Goal: Task Accomplishment & Management: Complete application form

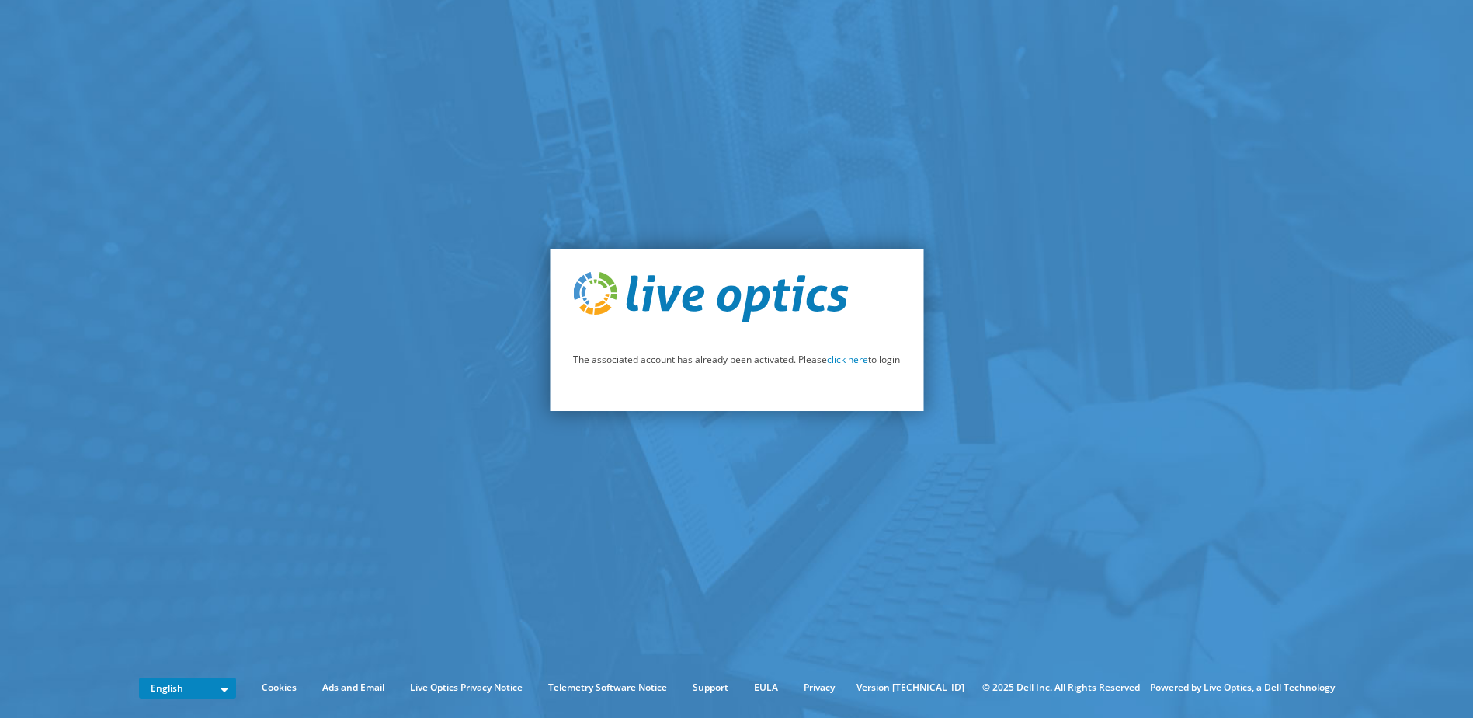
click at [845, 360] on link "click here" at bounding box center [847, 359] width 41 height 13
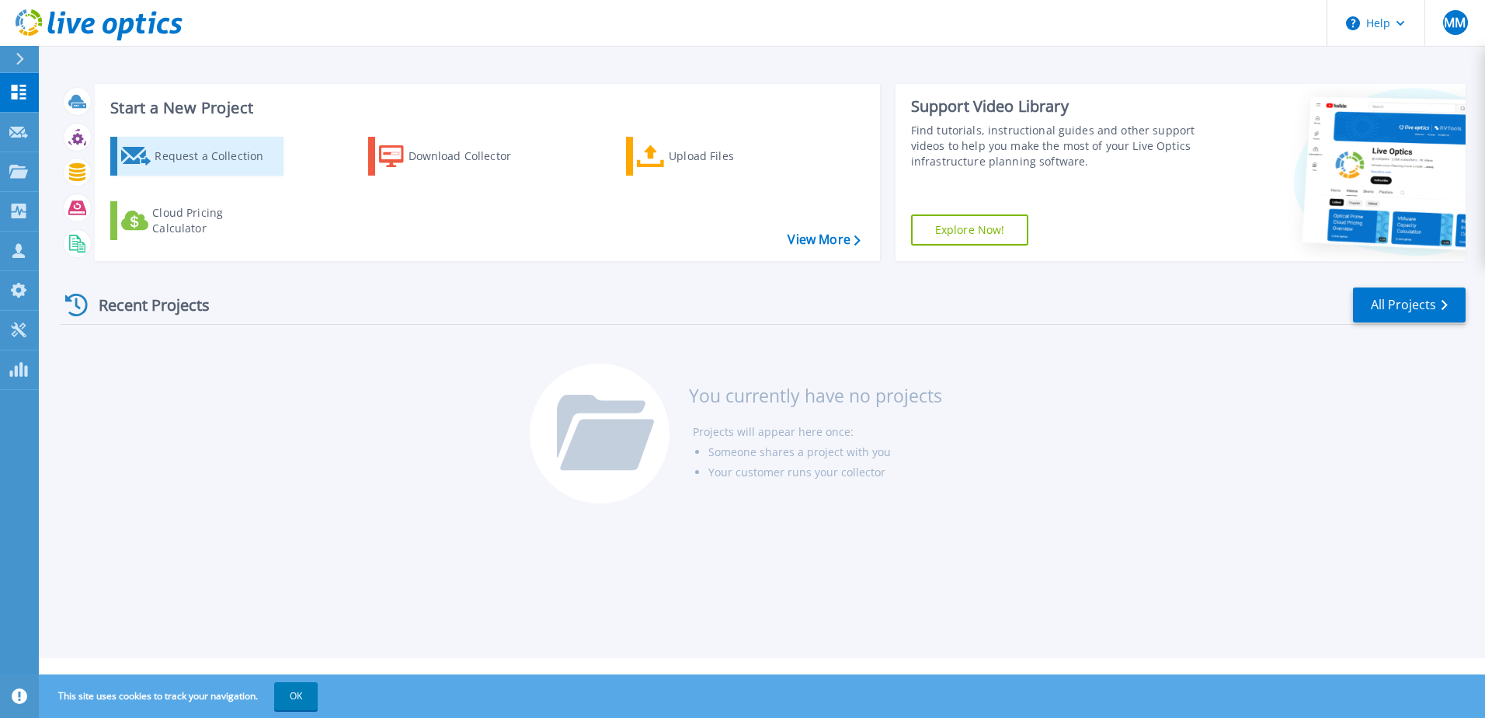
click at [195, 155] on div "Request a Collection" at bounding box center [217, 156] width 124 height 31
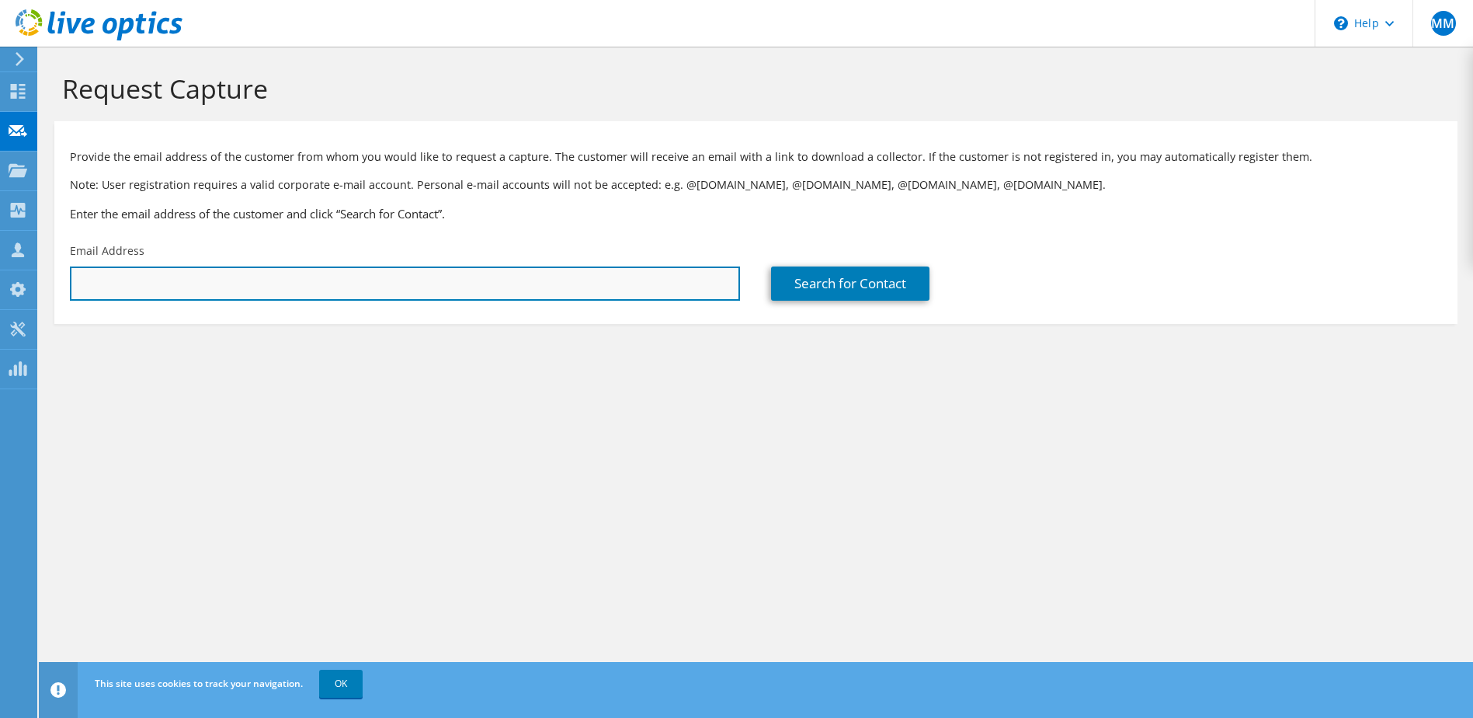
click at [171, 296] on input "text" at bounding box center [405, 283] width 670 height 34
paste input "basselin@riverbendcmhc.org"
type input "basselin@riverbendcmhc.org"
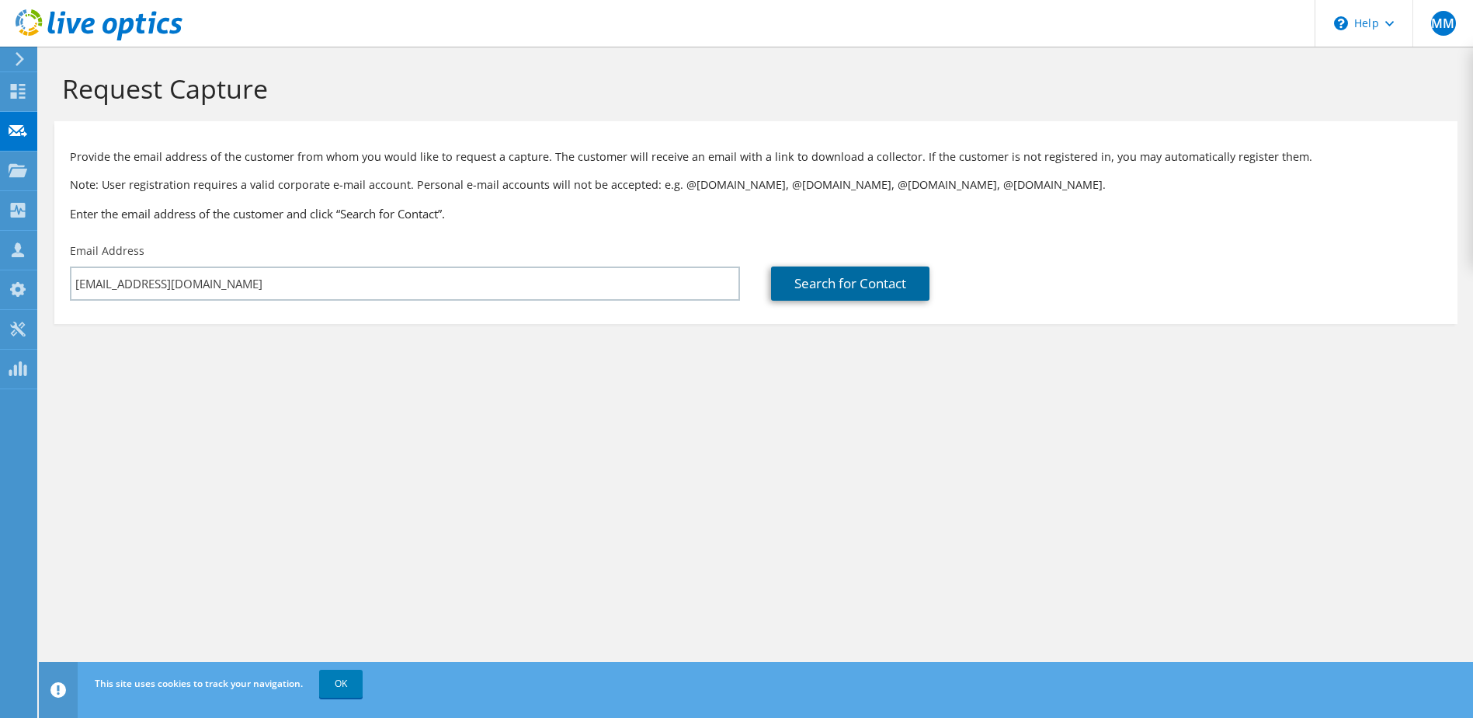
click at [818, 279] on link "Search for Contact" at bounding box center [850, 283] width 158 height 34
type input "RIVERBEND CMHC"
type input "Brian"
type input "Asselin"
type input "United States"
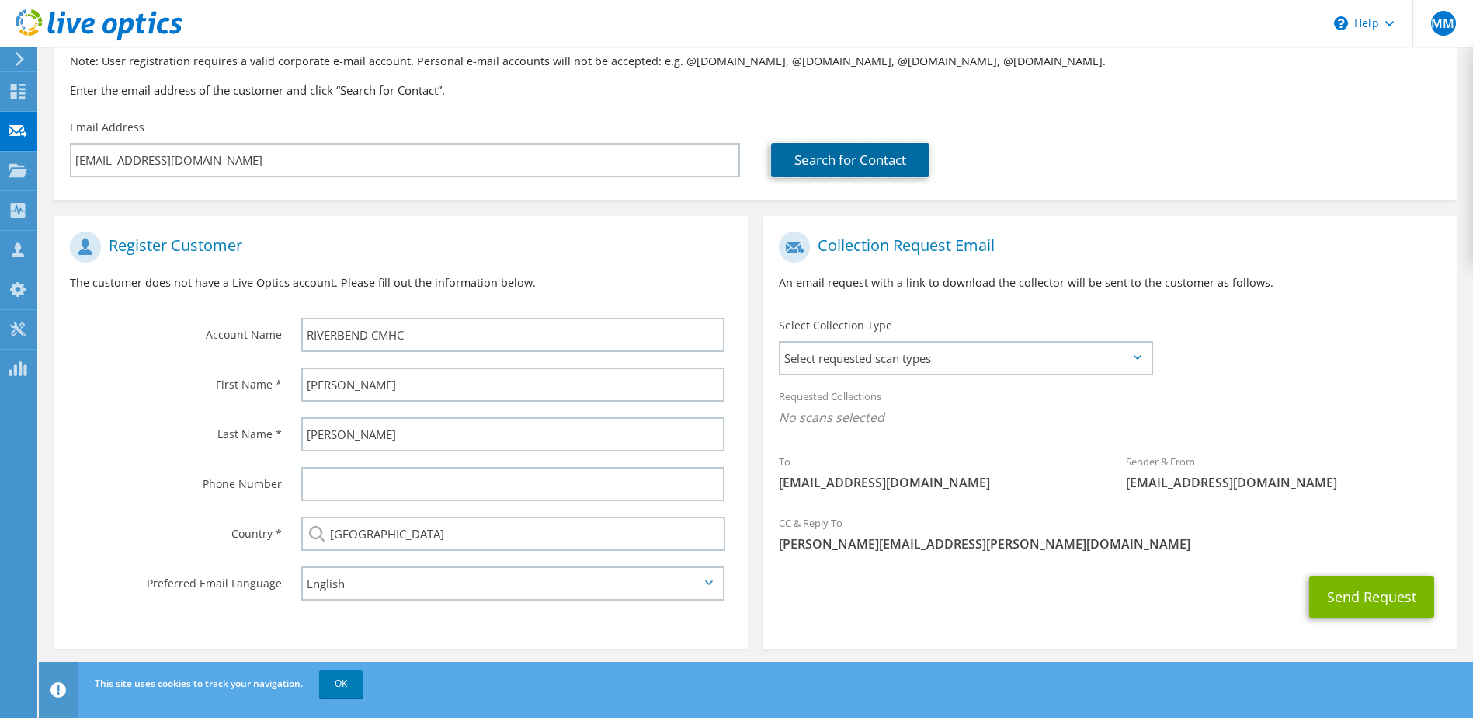
scroll to position [132, 0]
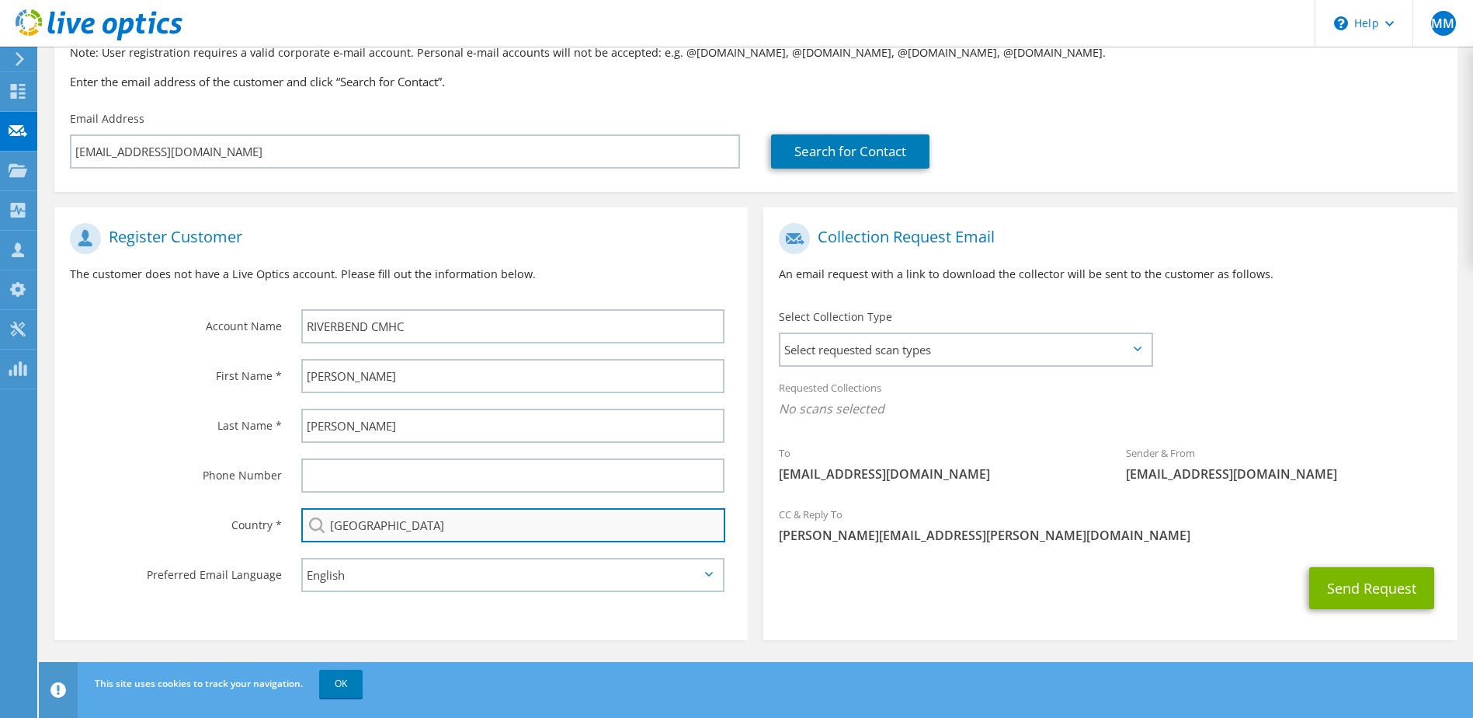
click at [464, 522] on input "United States" at bounding box center [513, 525] width 425 height 34
drag, startPoint x: 1049, startPoint y: 536, endPoint x: 1018, endPoint y: 537, distance: 31.1
click at [1050, 537] on span "mario.mclean@xerox.com" at bounding box center [1110, 535] width 662 height 17
click at [1015, 351] on span "Select requested scan types" at bounding box center [966, 349] width 370 height 31
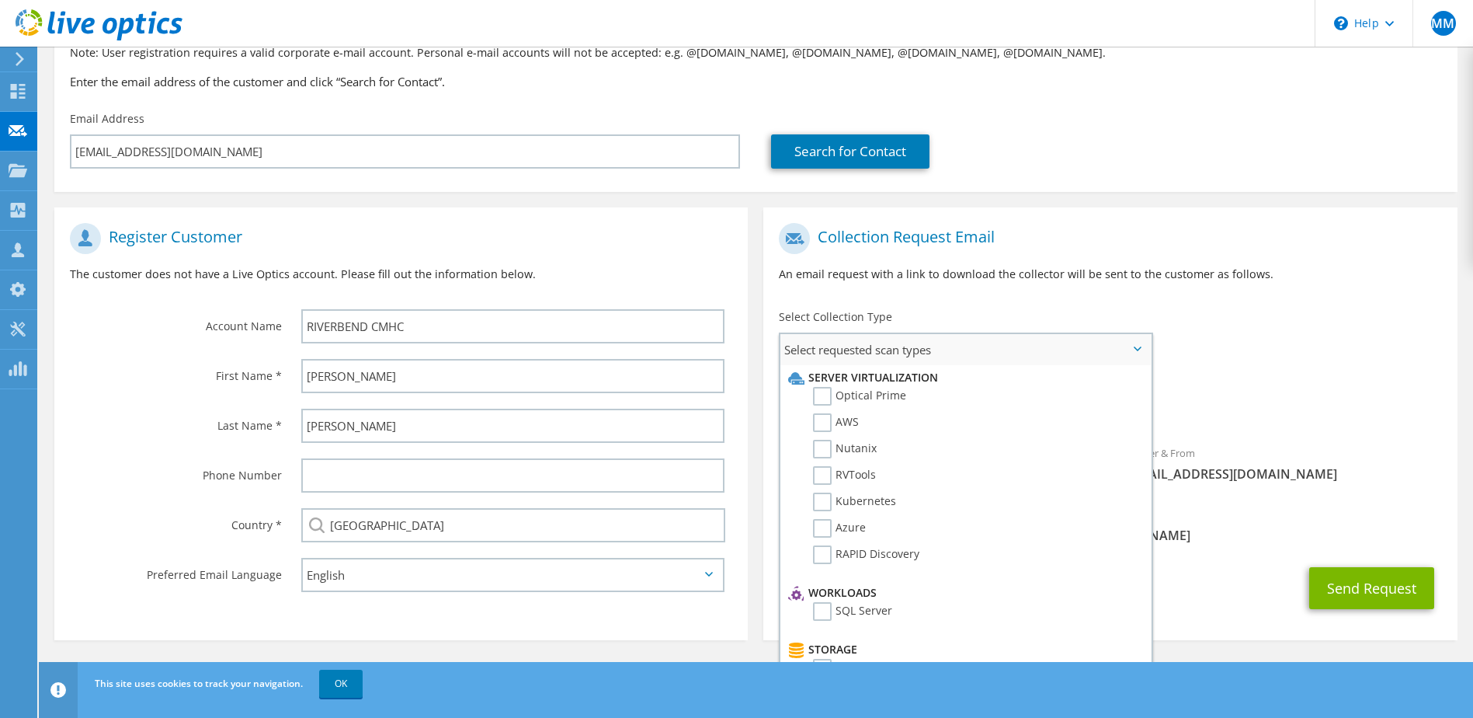
scroll to position [0, 0]
click at [827, 402] on label "Optical Prime" at bounding box center [859, 397] width 93 height 19
click at [0, 0] on input "Optical Prime" at bounding box center [0, 0] width 0 height 0
click at [819, 431] on label "AWS" at bounding box center [836, 423] width 46 height 19
click at [0, 0] on input "AWS" at bounding box center [0, 0] width 0 height 0
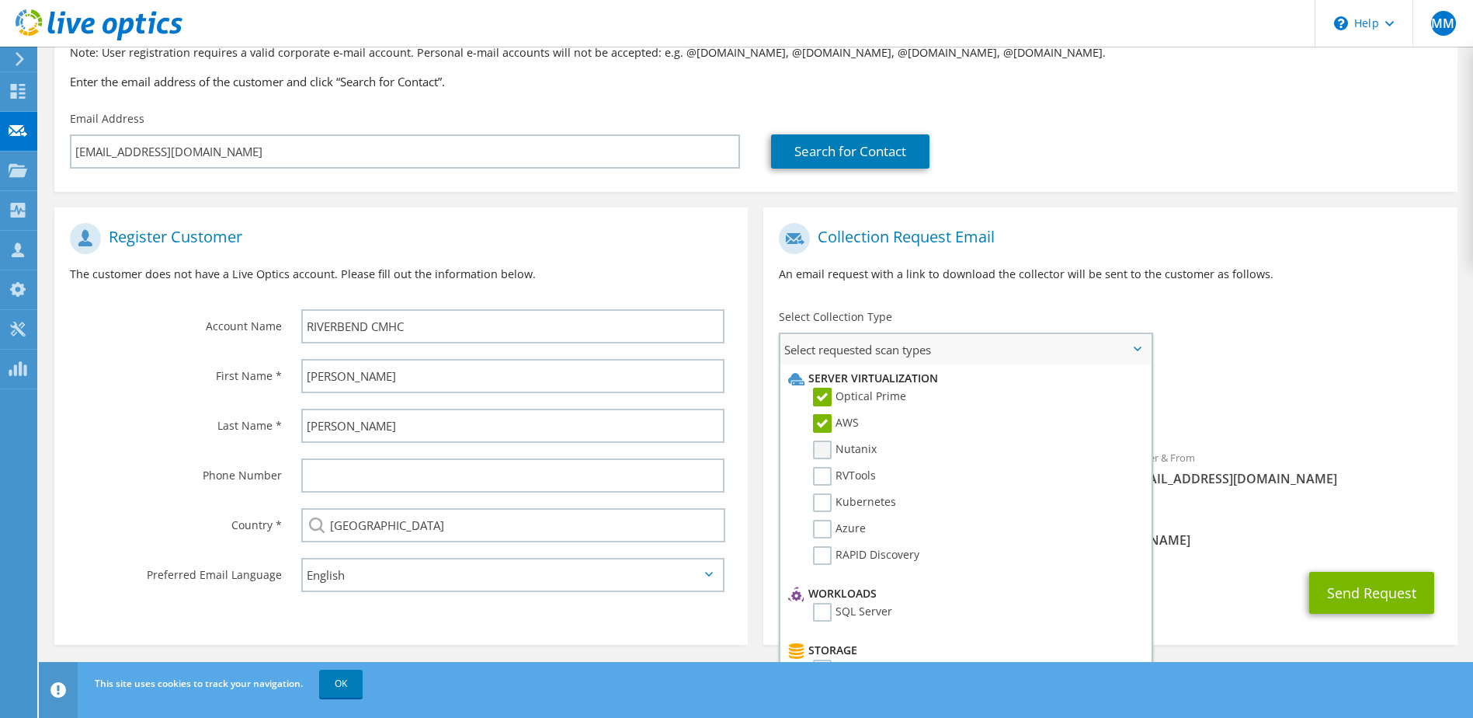
drag, startPoint x: 820, startPoint y: 453, endPoint x: 820, endPoint y: 465, distance: 12.4
click at [820, 454] on label "Nutanix" at bounding box center [845, 449] width 64 height 19
click at [0, 0] on input "Nutanix" at bounding box center [0, 0] width 0 height 0
click at [818, 485] on label "RVTools" at bounding box center [844, 476] width 63 height 19
click at [0, 0] on input "RVTools" at bounding box center [0, 0] width 0 height 0
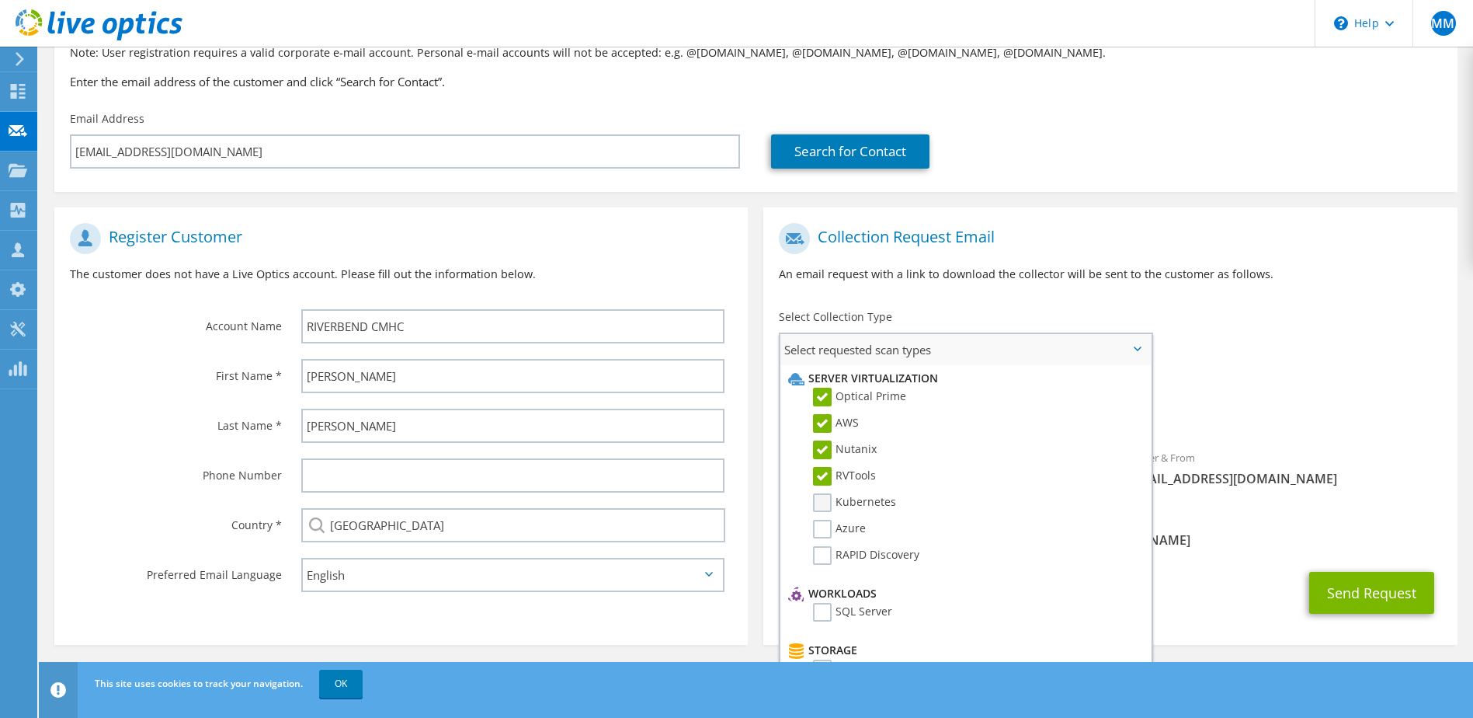
click at [818, 500] on label "Kubernetes" at bounding box center [854, 502] width 83 height 19
click at [0, 0] on input "Kubernetes" at bounding box center [0, 0] width 0 height 0
drag, startPoint x: 818, startPoint y: 523, endPoint x: 819, endPoint y: 531, distance: 7.9
click at [819, 526] on ul "Server Virtualization Optical Prime AWS Nutanix RVTools Kubernetes Azure" at bounding box center [963, 472] width 358 height 215
drag, startPoint x: 820, startPoint y: 546, endPoint x: 820, endPoint y: 555, distance: 9.3
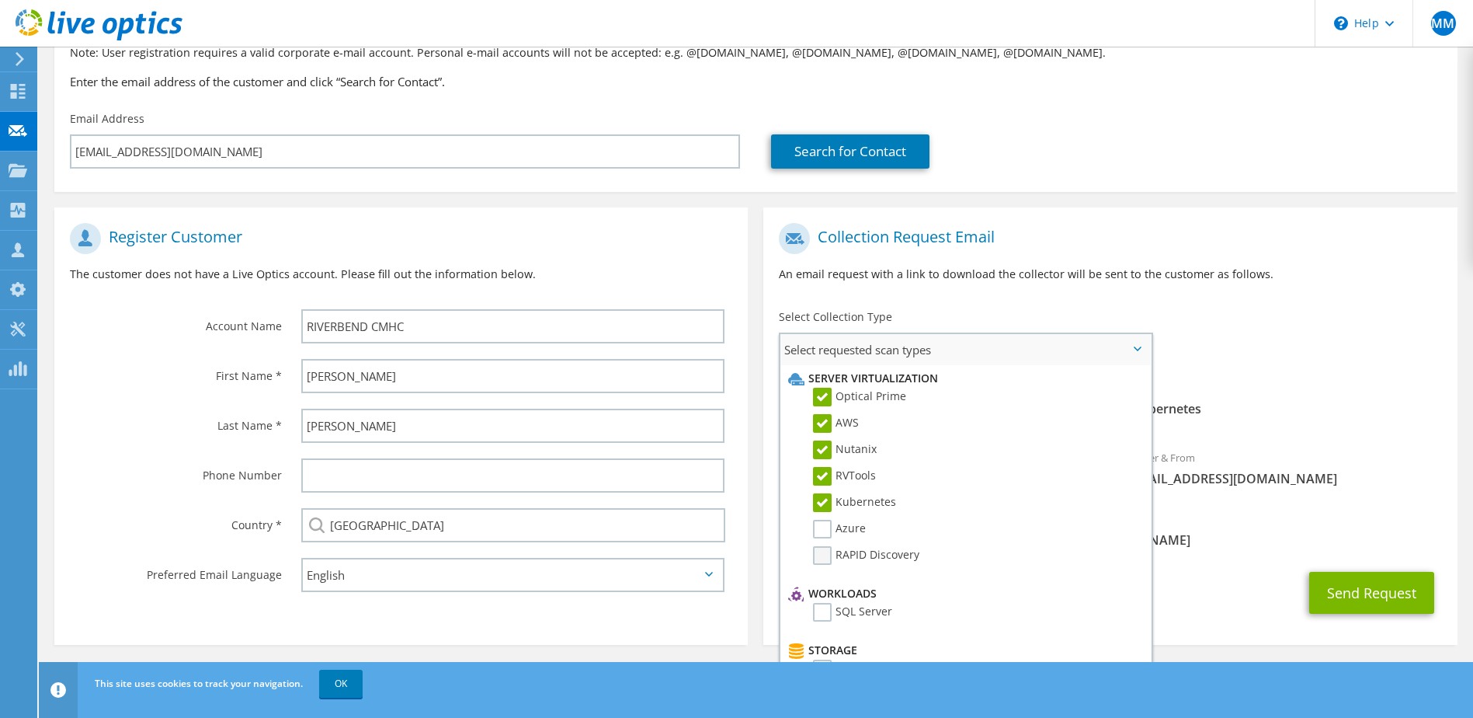
click at [820, 555] on label "RAPID Discovery" at bounding box center [866, 555] width 106 height 19
click at [0, 0] on input "RAPID Discovery" at bounding box center [0, 0] width 0 height 0
click at [821, 525] on label "Azure" at bounding box center [839, 529] width 53 height 19
click at [0, 0] on input "Azure" at bounding box center [0, 0] width 0 height 0
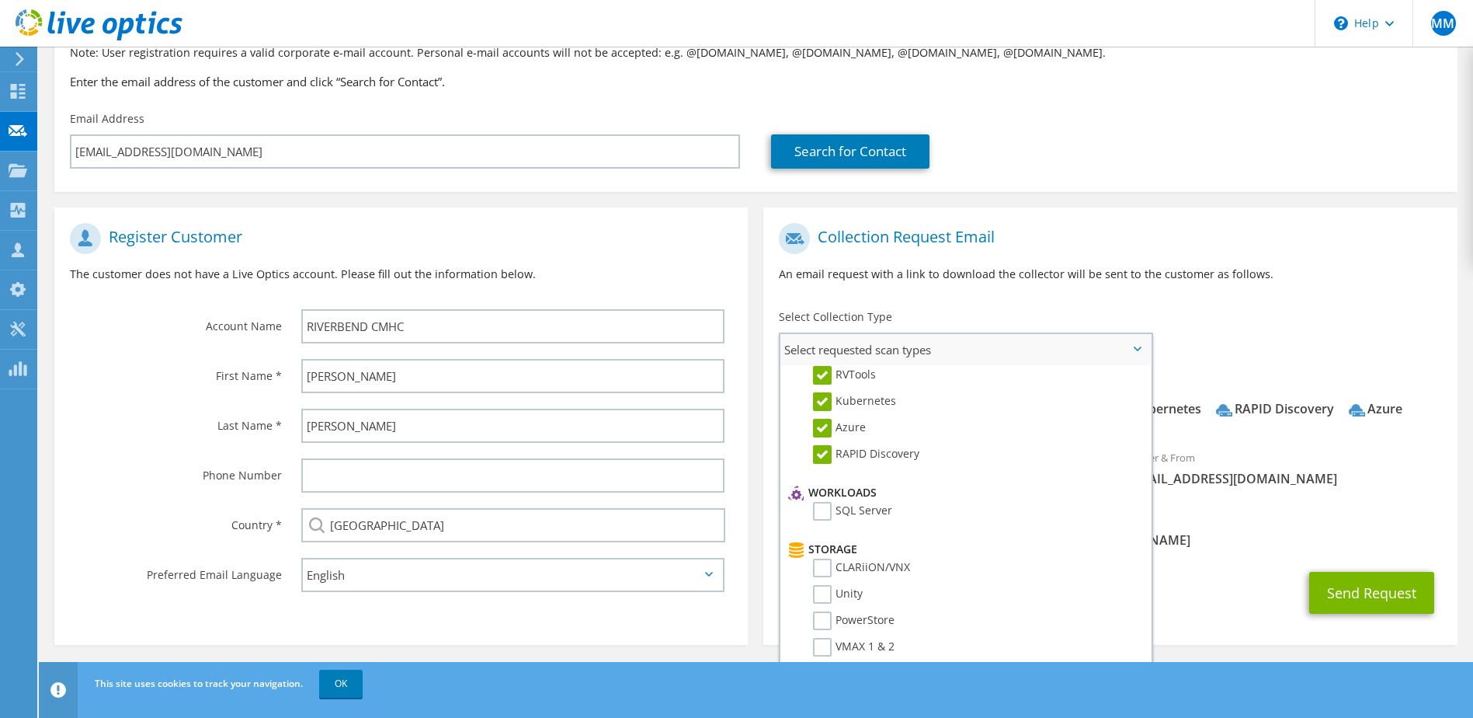
scroll to position [78, 0]
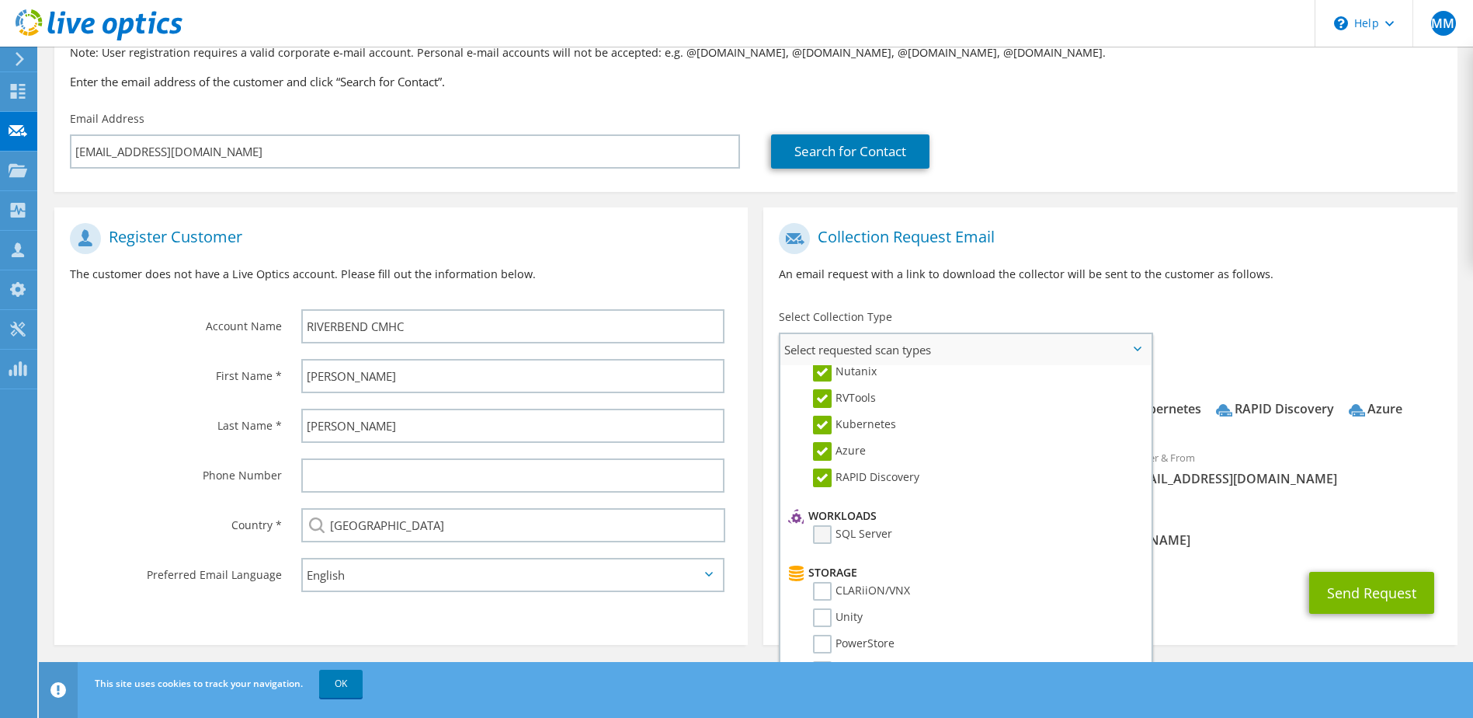
click at [814, 533] on label "SQL Server" at bounding box center [852, 534] width 79 height 19
click at [0, 0] on input "SQL Server" at bounding box center [0, 0] width 0 height 0
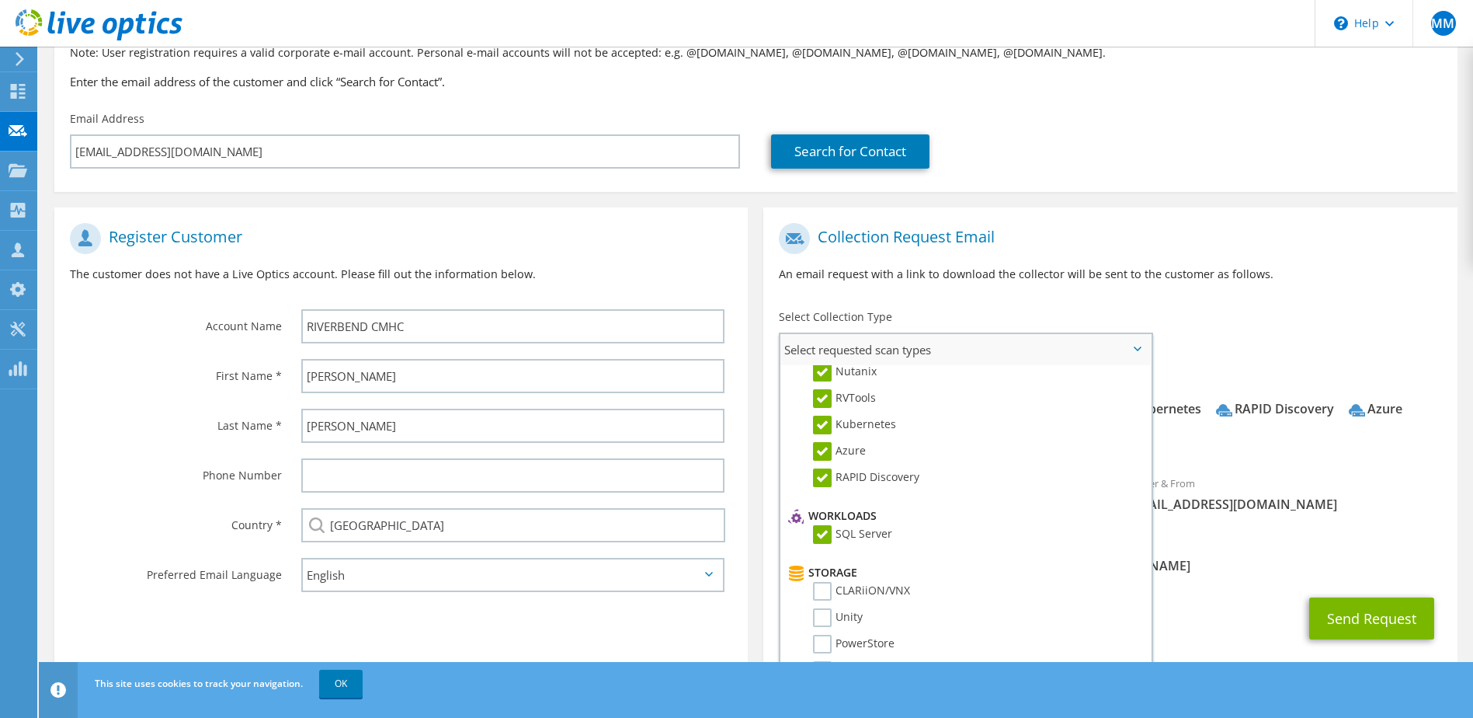
scroll to position [155, 0]
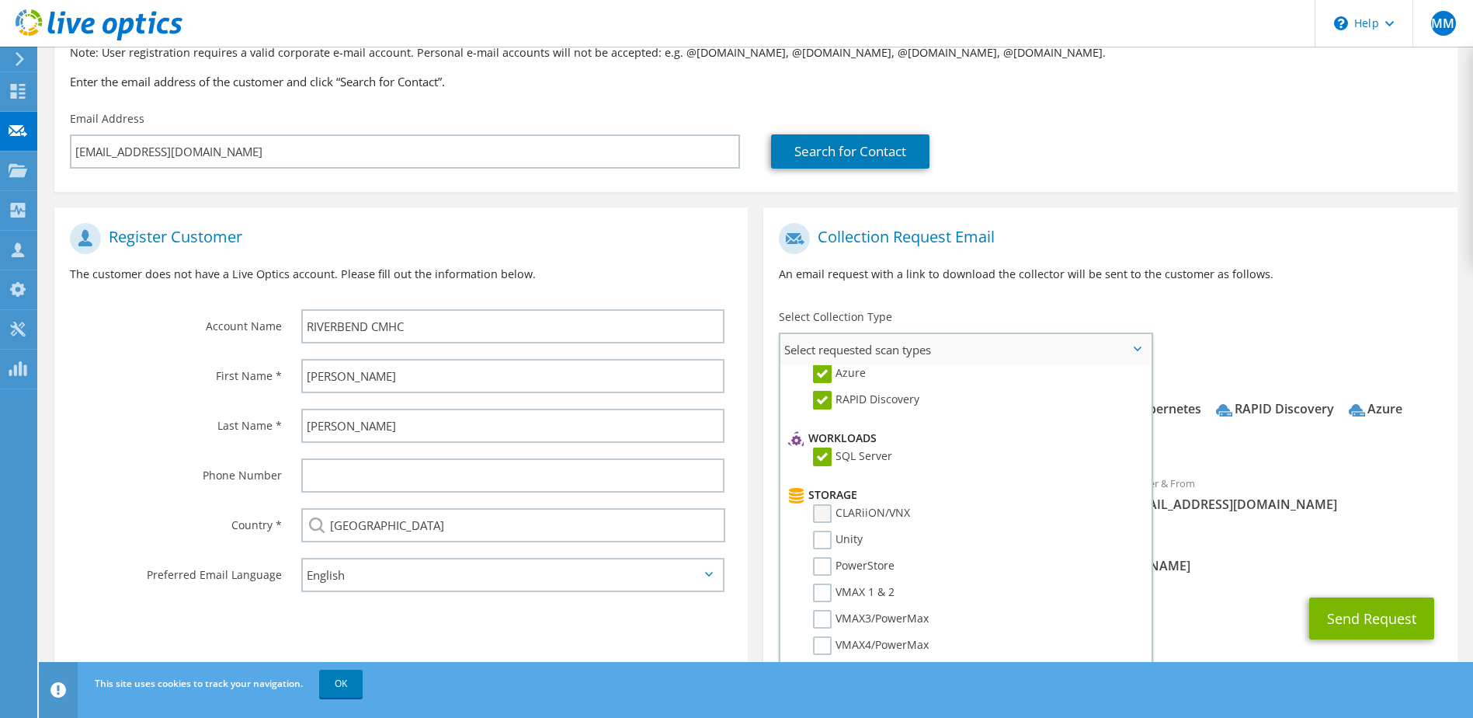
click at [819, 520] on label "CLARiiON/VNX" at bounding box center [861, 513] width 97 height 19
click at [0, 0] on input "CLARiiON/VNX" at bounding box center [0, 0] width 0 height 0
click at [818, 544] on label "Unity" at bounding box center [838, 539] width 50 height 19
click at [0, 0] on input "Unity" at bounding box center [0, 0] width 0 height 0
drag, startPoint x: 822, startPoint y: 570, endPoint x: 823, endPoint y: 579, distance: 9.4
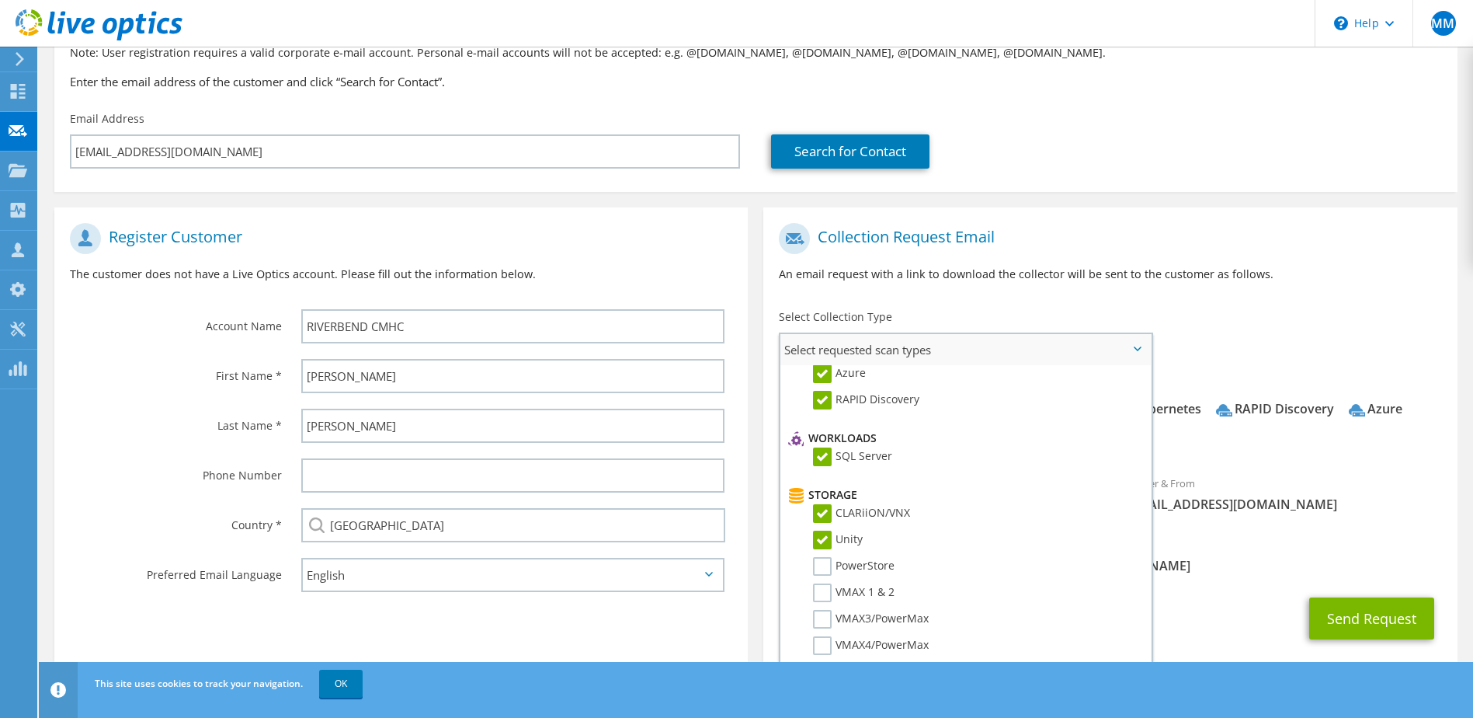
click at [823, 573] on label "PowerStore" at bounding box center [854, 566] width 82 height 19
click at [0, 0] on input "PowerStore" at bounding box center [0, 0] width 0 height 0
click at [824, 596] on label "VMAX 1 & 2" at bounding box center [854, 592] width 82 height 19
click at [0, 0] on input "VMAX 1 & 2" at bounding box center [0, 0] width 0 height 0
click at [825, 615] on label "VMAX3/PowerMax" at bounding box center [871, 619] width 116 height 19
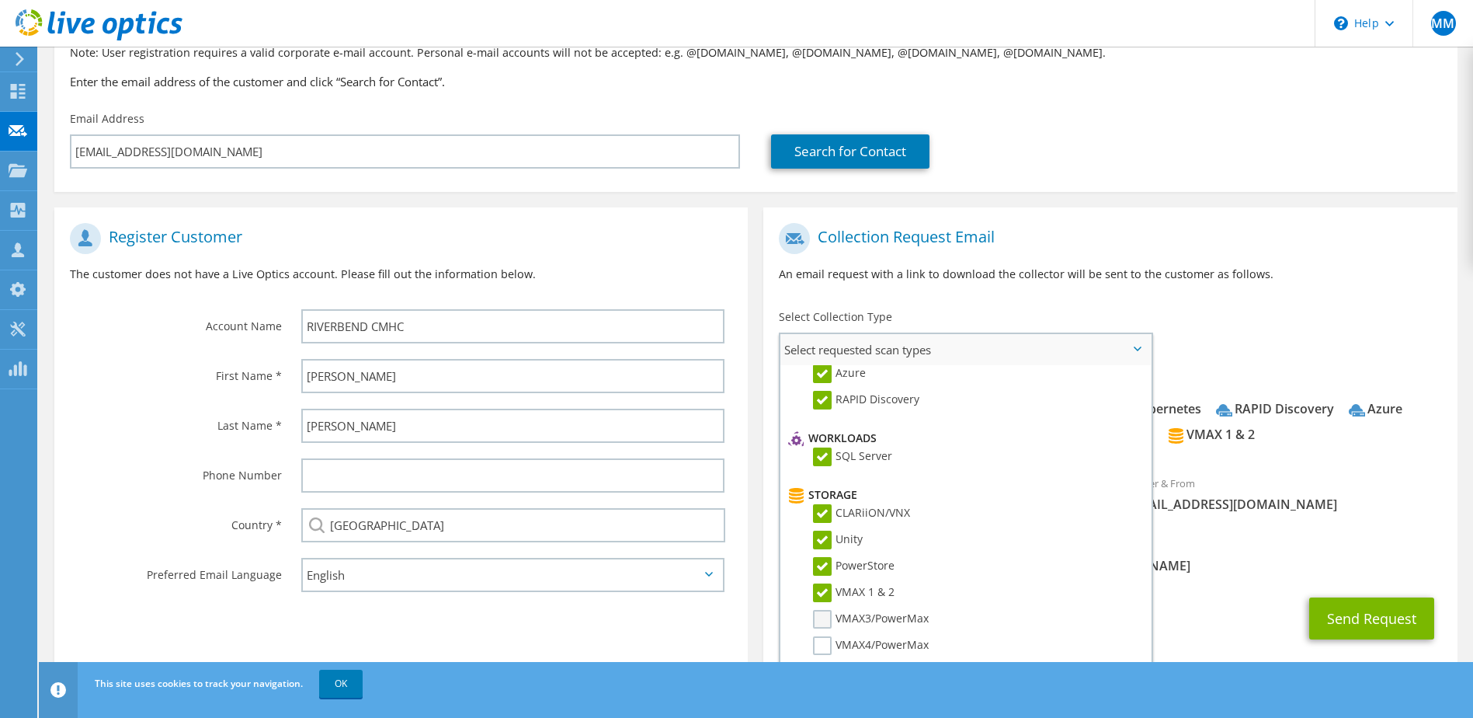
click at [0, 0] on input "VMAX3/PowerMax" at bounding box center [0, 0] width 0 height 0
click at [825, 645] on label "VMAX4/PowerMax" at bounding box center [871, 645] width 116 height 19
click at [0, 0] on input "VMAX4/PowerMax" at bounding box center [0, 0] width 0 height 0
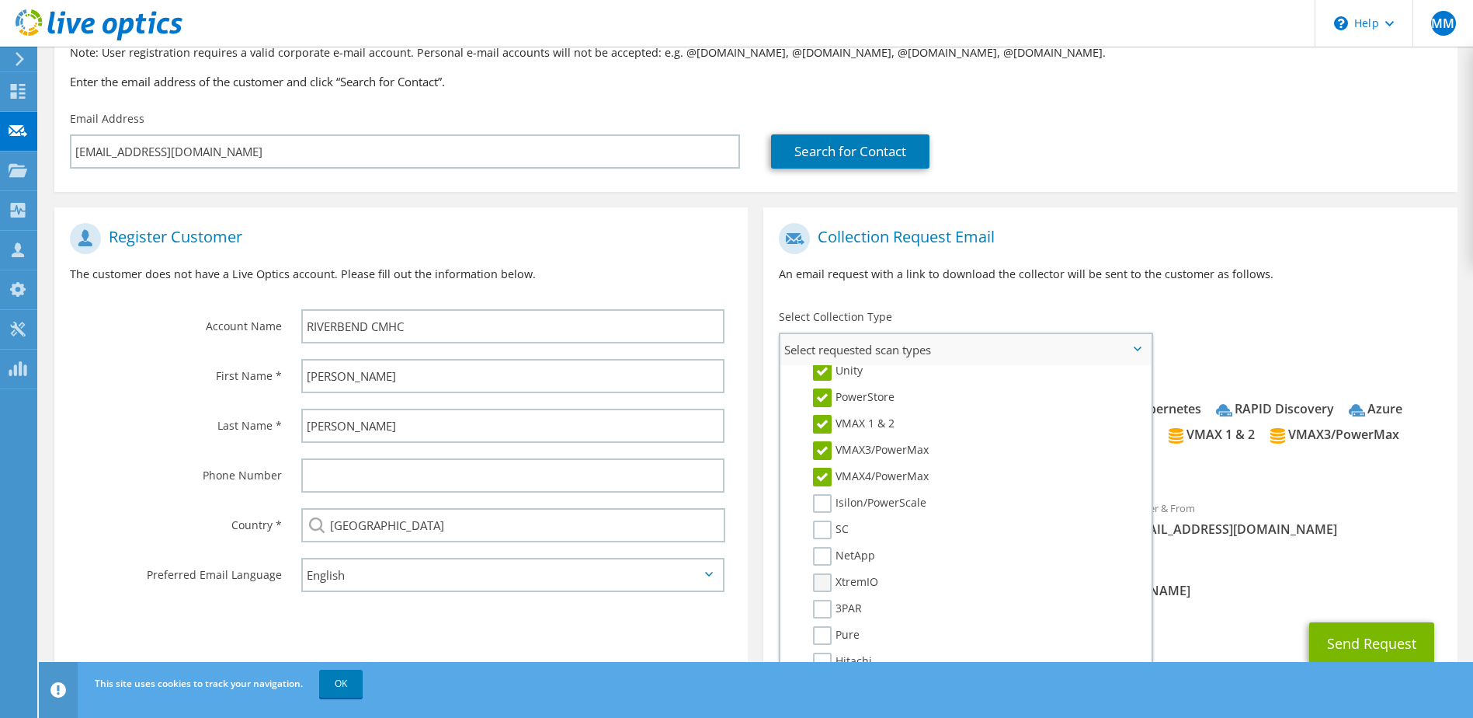
scroll to position [311, 0]
click at [822, 523] on label "Isilon/PowerScale" at bounding box center [869, 516] width 113 height 19
click at [0, 0] on input "Isilon/PowerScale" at bounding box center [0, 0] width 0 height 0
click at [819, 548] on label "SC" at bounding box center [831, 543] width 36 height 19
click at [0, 0] on input "SC" at bounding box center [0, 0] width 0 height 0
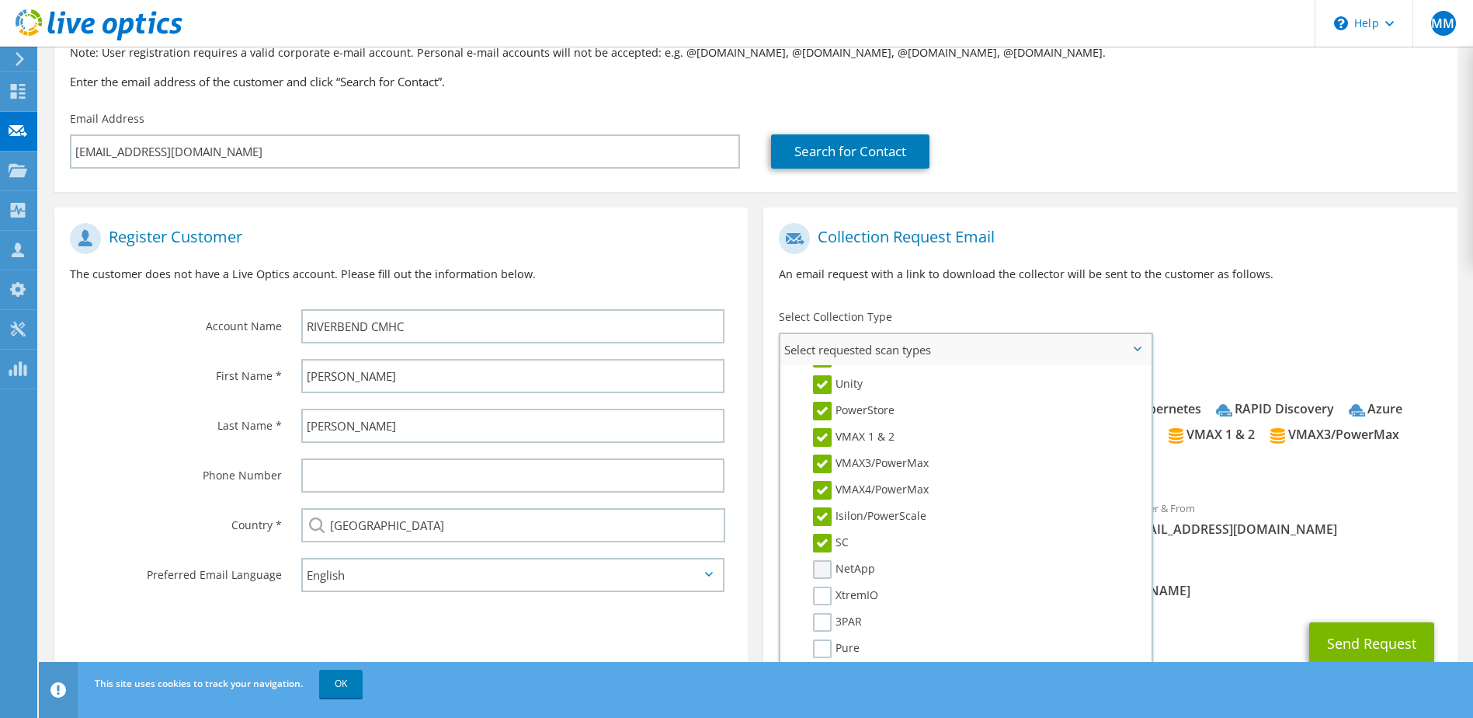
click at [819, 576] on label "NetApp" at bounding box center [844, 569] width 62 height 19
click at [0, 0] on input "NetApp" at bounding box center [0, 0] width 0 height 0
click at [819, 578] on label "NetApp" at bounding box center [844, 569] width 62 height 19
click at [0, 0] on input "NetApp" at bounding box center [0, 0] width 0 height 0
click at [819, 581] on li "NetApp" at bounding box center [963, 573] width 358 height 26
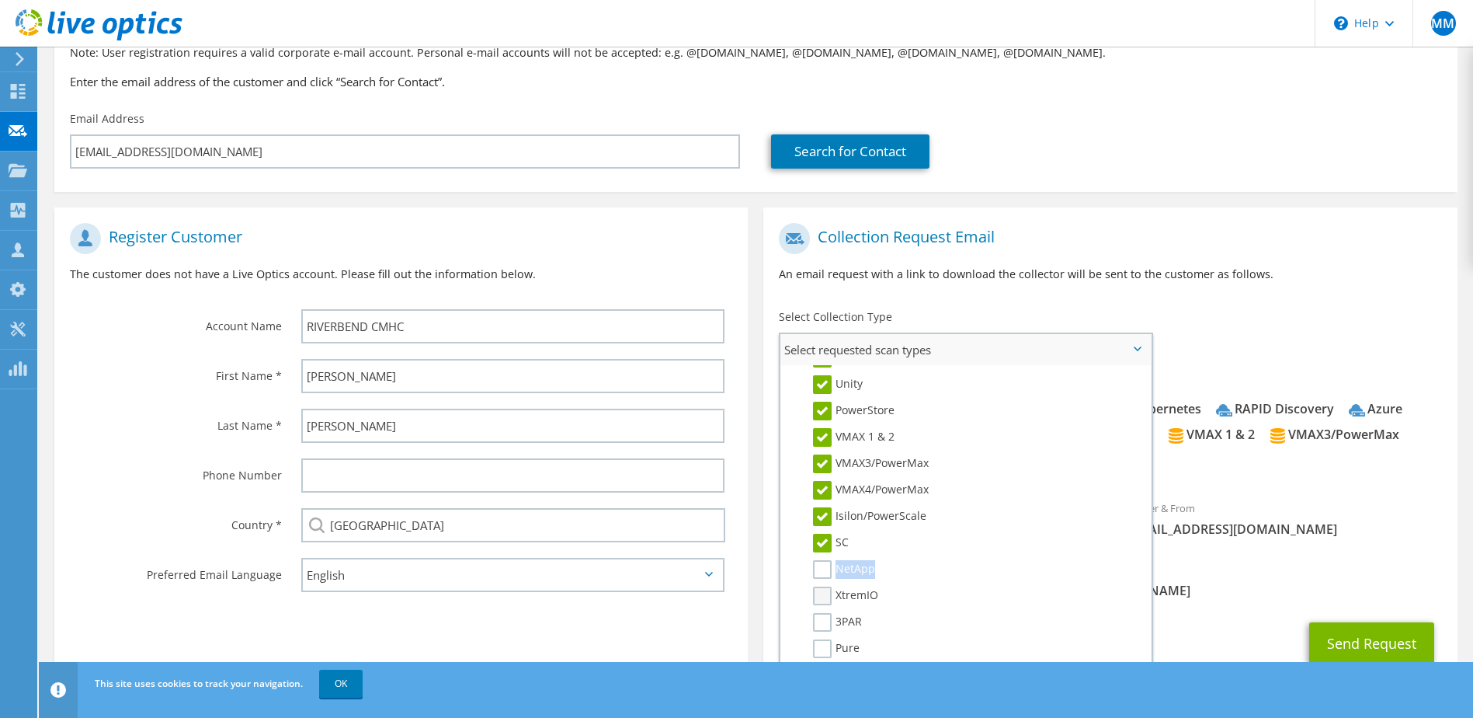
drag, startPoint x: 819, startPoint y: 583, endPoint x: 819, endPoint y: 605, distance: 21.7
click at [819, 605] on label "XtremIO" at bounding box center [845, 595] width 65 height 19
click at [0, 0] on input "XtremIO" at bounding box center [0, 0] width 0 height 0
click at [821, 539] on label "SC" at bounding box center [831, 543] width 36 height 19
click at [0, 0] on input "SC" at bounding box center [0, 0] width 0 height 0
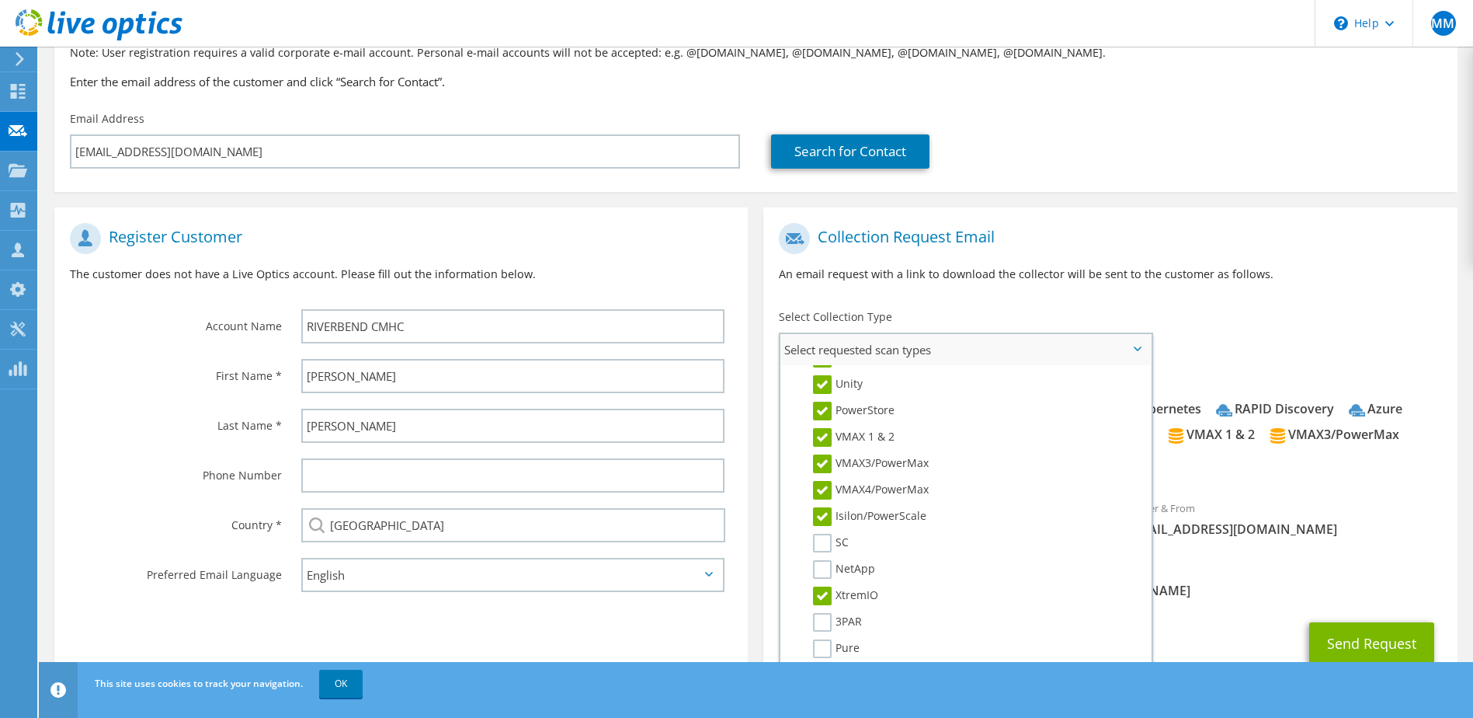
click at [827, 592] on label "XtremIO" at bounding box center [845, 595] width 65 height 19
click at [0, 0] on input "XtremIO" at bounding box center [0, 0] width 0 height 0
click at [822, 551] on label "3PAR" at bounding box center [837, 544] width 49 height 19
click at [0, 0] on input "3PAR" at bounding box center [0, 0] width 0 height 0
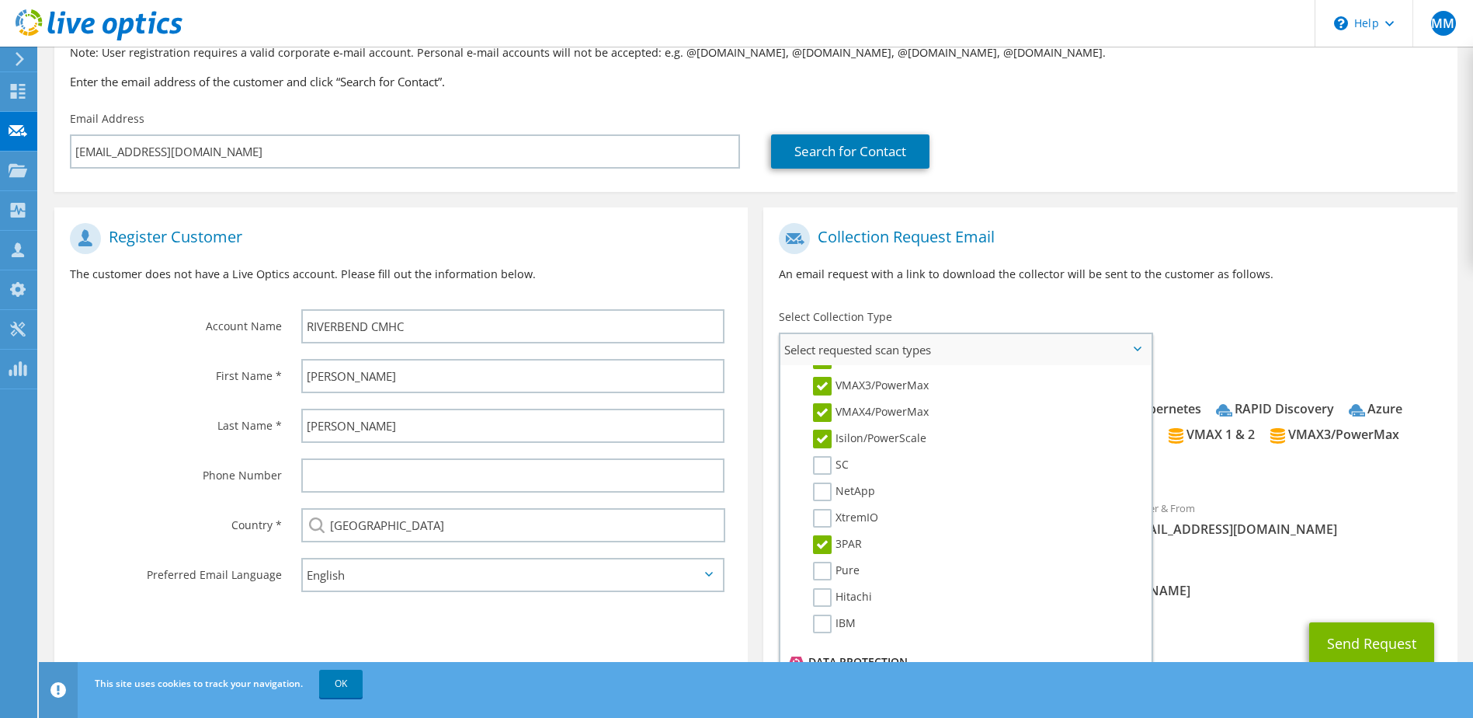
click at [821, 503] on li "NetApp" at bounding box center [963, 495] width 358 height 26
click at [822, 523] on label "XtremIO" at bounding box center [845, 518] width 65 height 19
click at [0, 0] on input "XtremIO" at bounding box center [0, 0] width 0 height 0
click at [822, 500] on label "NetApp" at bounding box center [844, 491] width 62 height 19
click at [0, 0] on input "NetApp" at bounding box center [0, 0] width 0 height 0
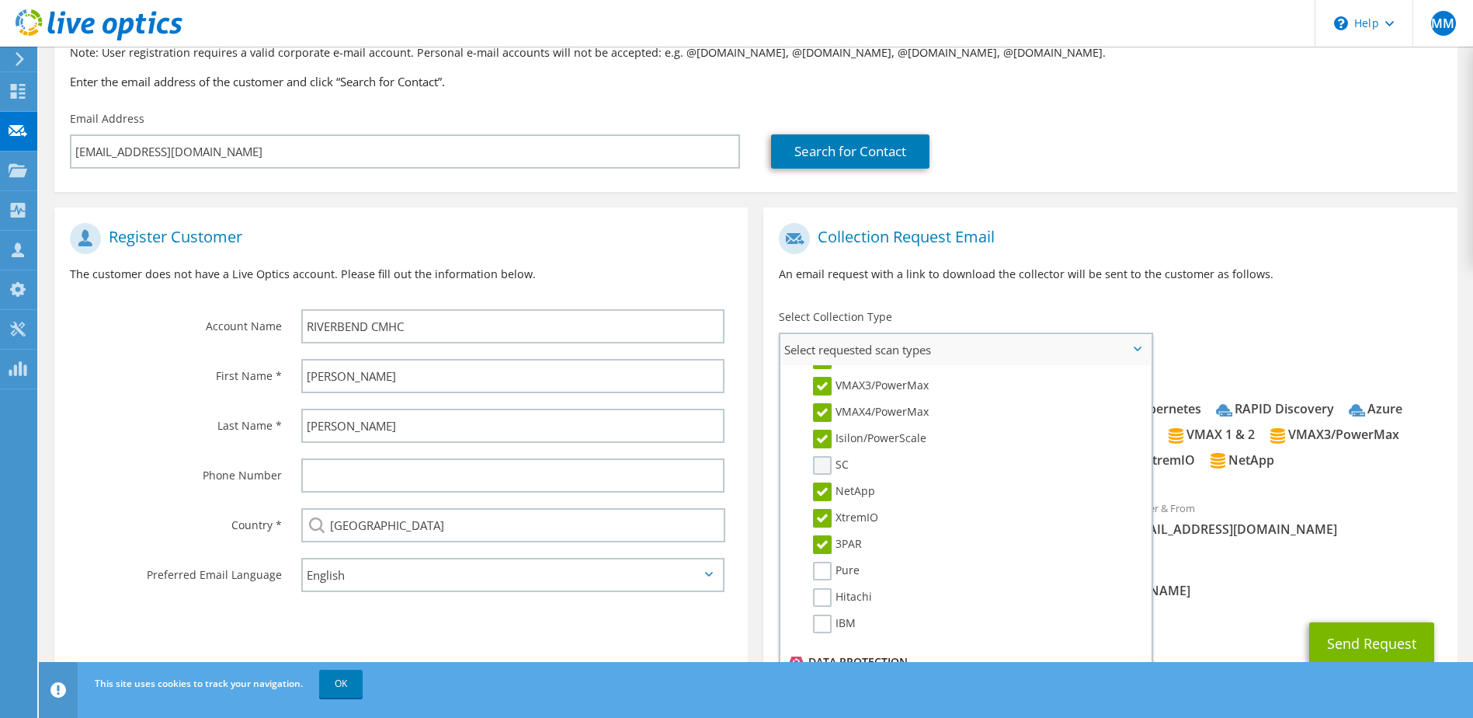
click at [824, 468] on label "SC" at bounding box center [831, 465] width 36 height 19
click at [0, 0] on input "SC" at bounding box center [0, 0] width 0 height 0
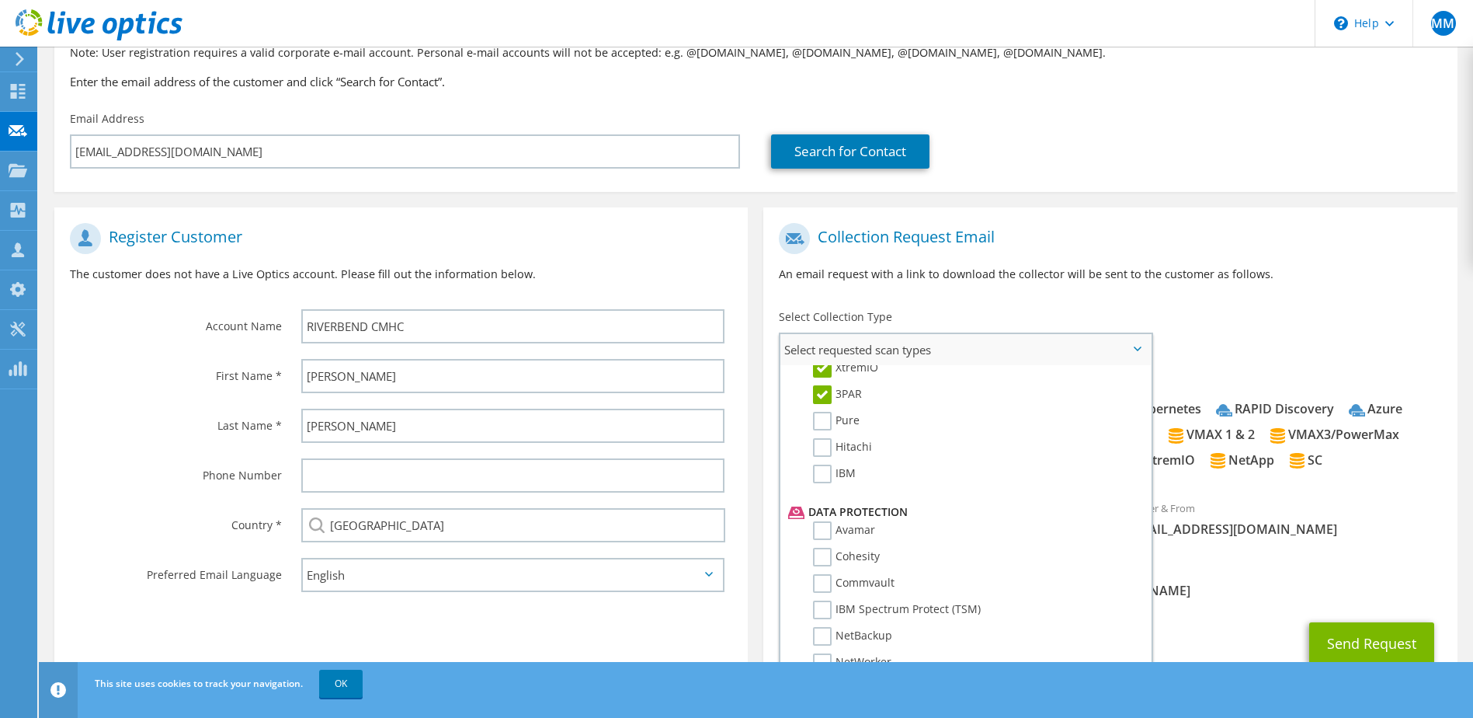
scroll to position [544, 0]
click at [823, 414] on label "Pure" at bounding box center [836, 415] width 47 height 19
click at [0, 0] on input "Pure" at bounding box center [0, 0] width 0 height 0
drag, startPoint x: 819, startPoint y: 439, endPoint x: 819, endPoint y: 447, distance: 8.6
click at [819, 440] on label "Hitachi" at bounding box center [842, 442] width 59 height 19
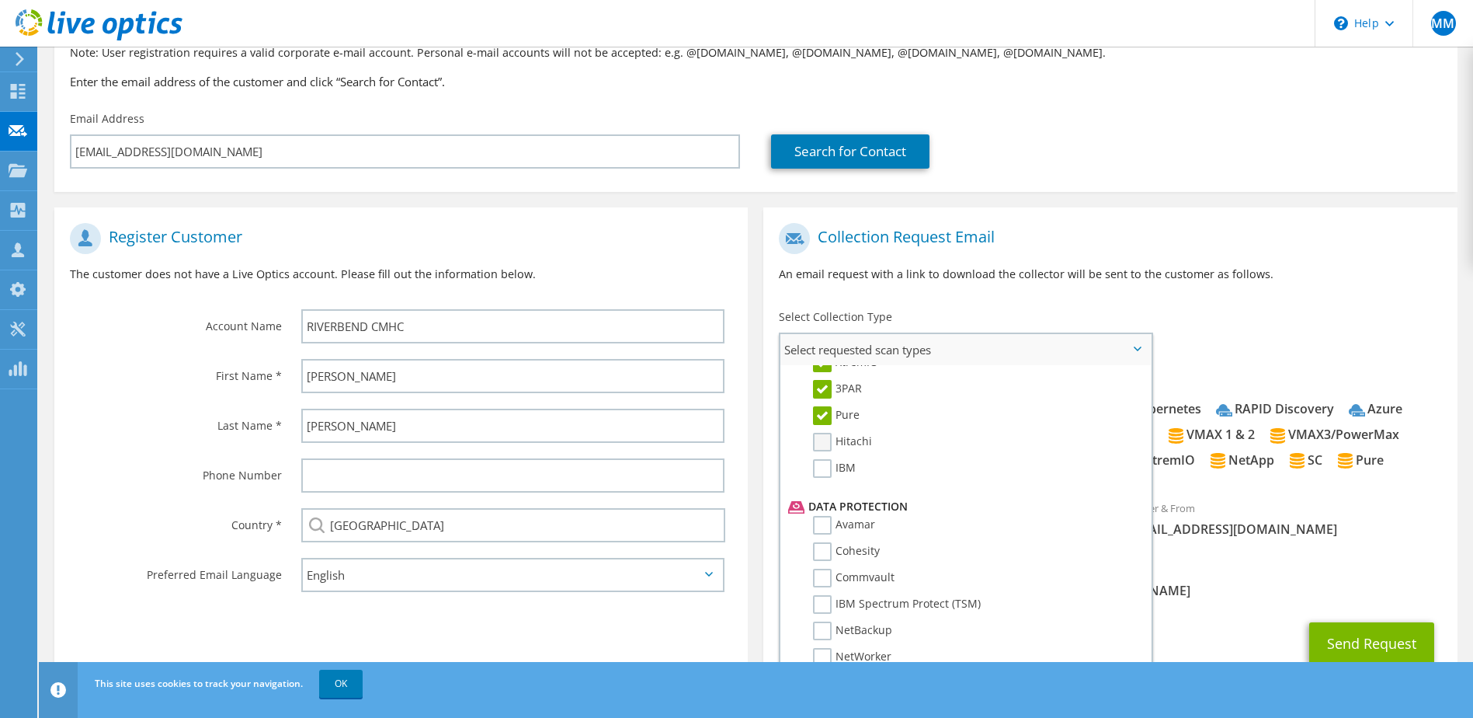
click at [0, 0] on input "Hitachi" at bounding box center [0, 0] width 0 height 0
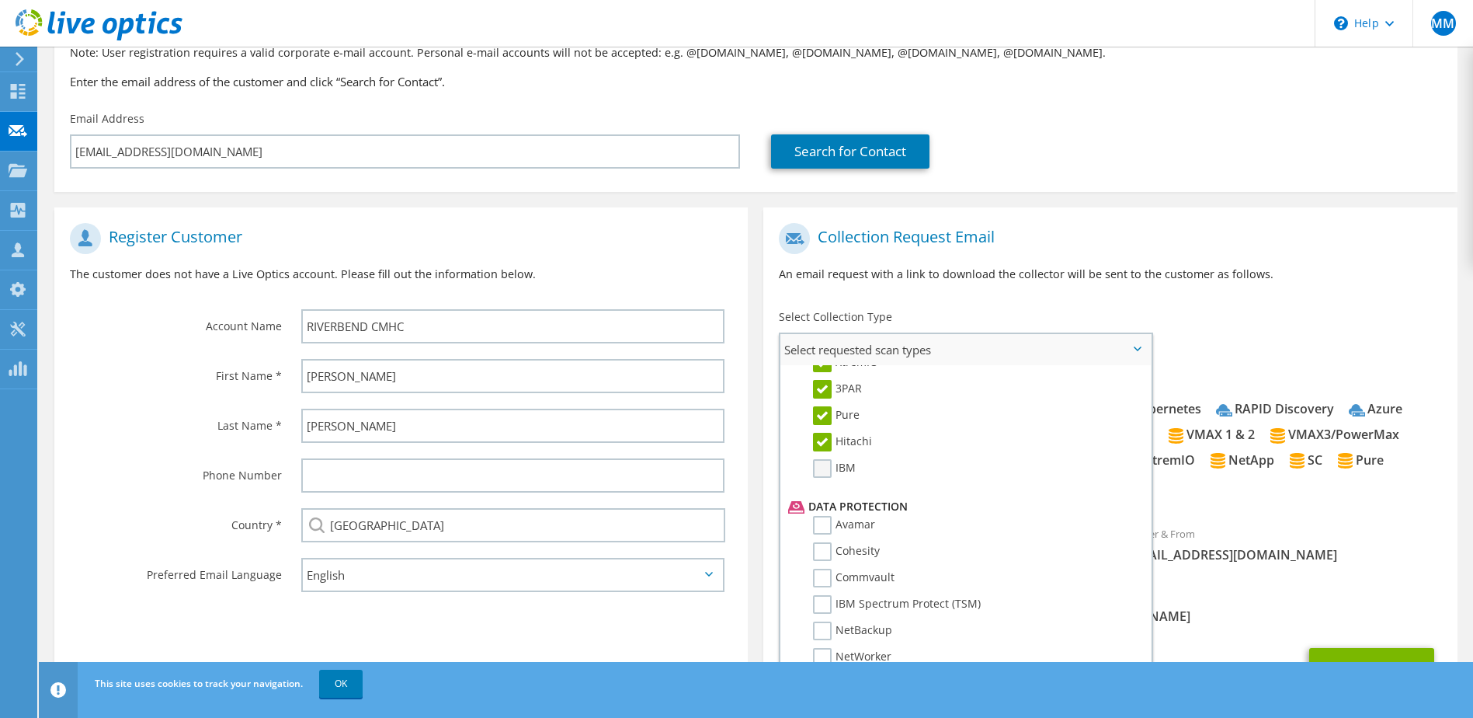
click at [820, 471] on label "IBM" at bounding box center [834, 468] width 43 height 19
click at [0, 0] on input "IBM" at bounding box center [0, 0] width 0 height 0
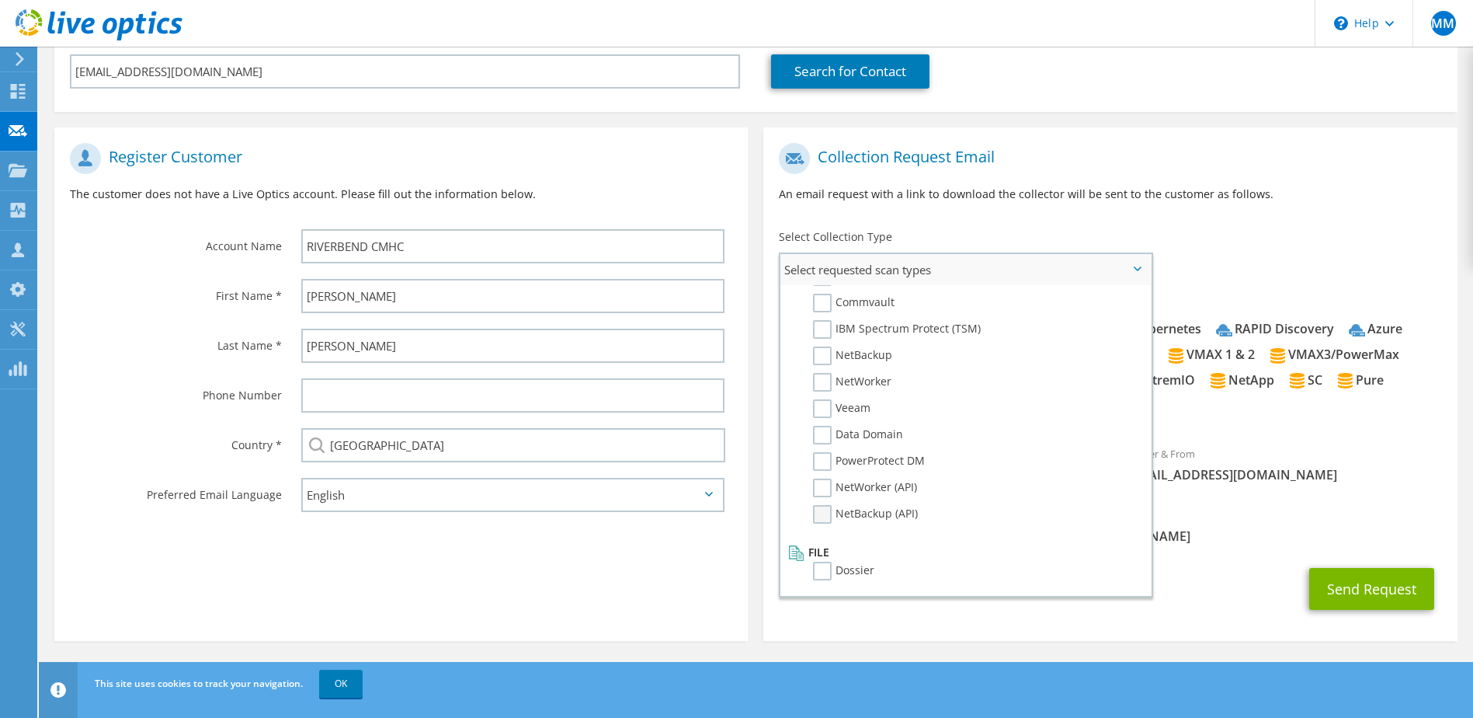
scroll to position [213, 0]
click at [824, 571] on label "Dossier" at bounding box center [843, 570] width 61 height 19
click at [0, 0] on input "Dossier" at bounding box center [0, 0] width 0 height 0
click at [833, 517] on label "NetBackup (API)" at bounding box center [865, 513] width 105 height 19
click at [0, 0] on input "NetBackup (API)" at bounding box center [0, 0] width 0 height 0
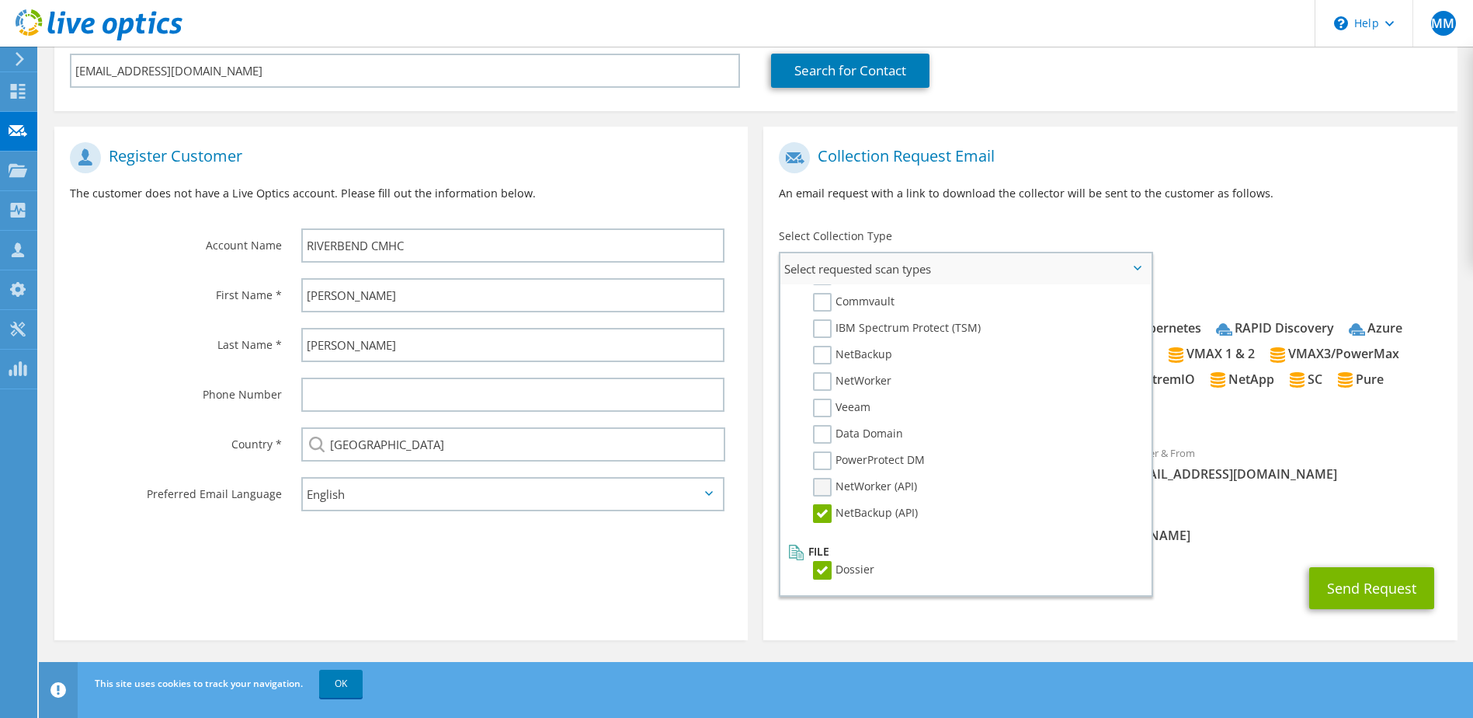
click at [829, 485] on label "NetWorker (API)" at bounding box center [865, 487] width 104 height 19
click at [0, 0] on input "NetWorker (API)" at bounding box center [0, 0] width 0 height 0
drag, startPoint x: 823, startPoint y: 457, endPoint x: 822, endPoint y: 448, distance: 9.4
click at [823, 457] on label "PowerProtect DM" at bounding box center [869, 460] width 112 height 19
click at [0, 0] on input "PowerProtect DM" at bounding box center [0, 0] width 0 height 0
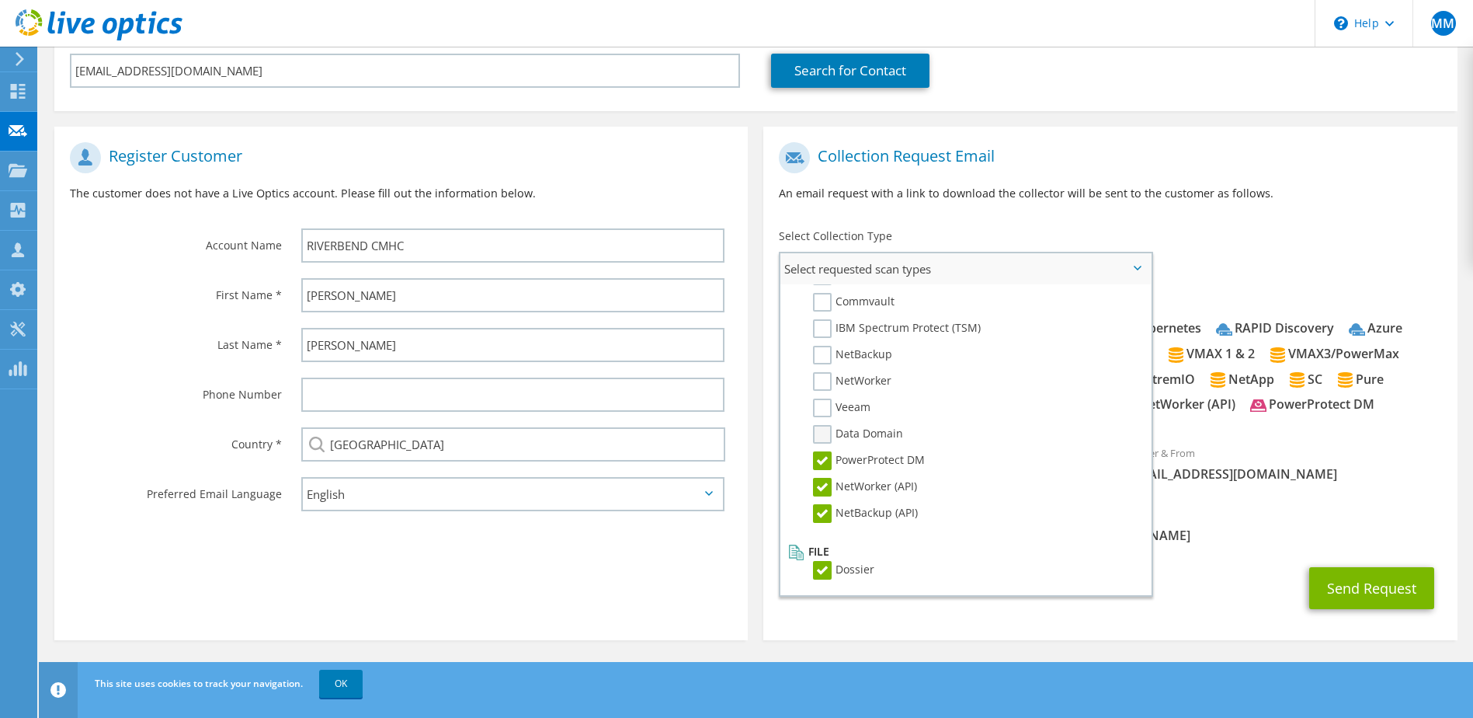
click at [822, 437] on label "Data Domain" at bounding box center [858, 434] width 90 height 19
click at [0, 0] on input "Data Domain" at bounding box center [0, 0] width 0 height 0
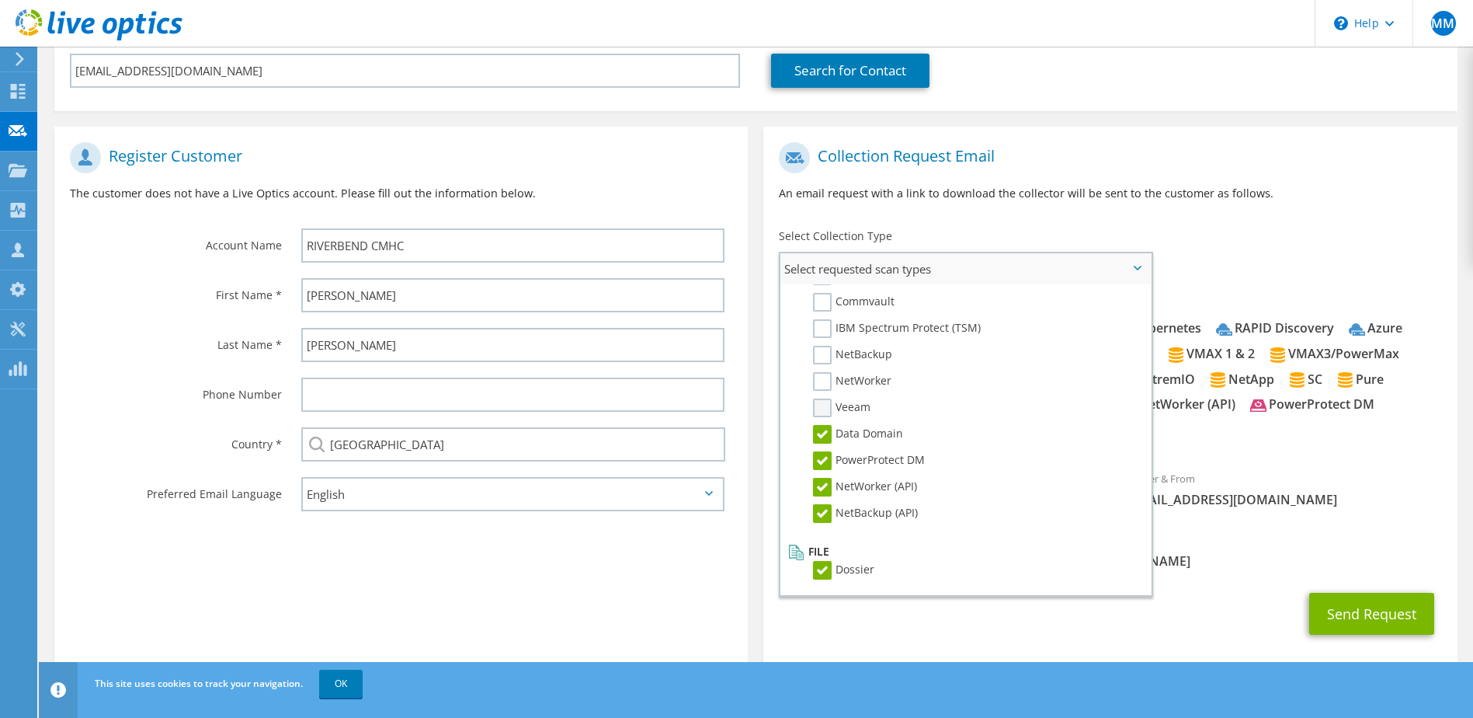
click at [822, 412] on label "Veeam" at bounding box center [841, 407] width 57 height 19
click at [0, 0] on input "Veeam" at bounding box center [0, 0] width 0 height 0
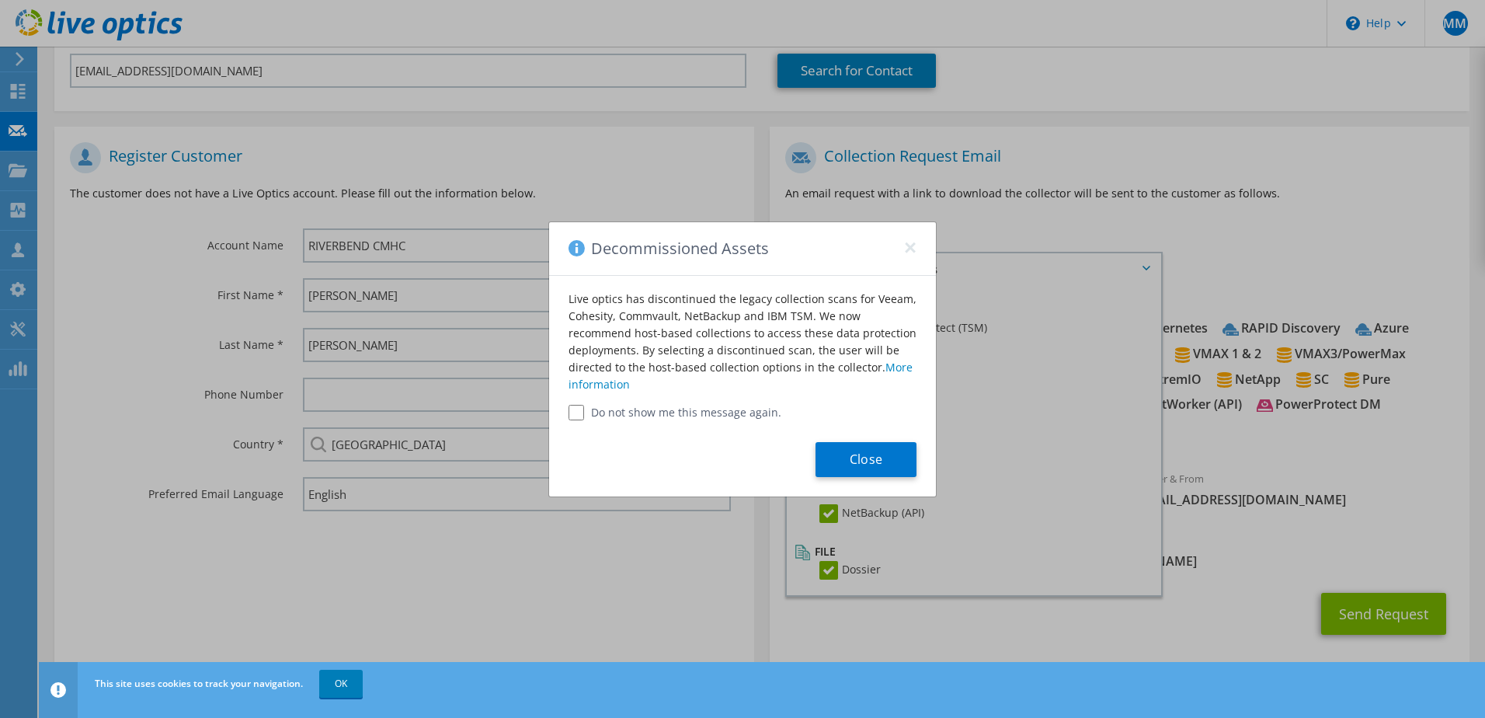
click at [824, 384] on div "Live optics has discontinued the legacy collection scans for Veeam, Cohesity, C…" at bounding box center [742, 348] width 387 height 144
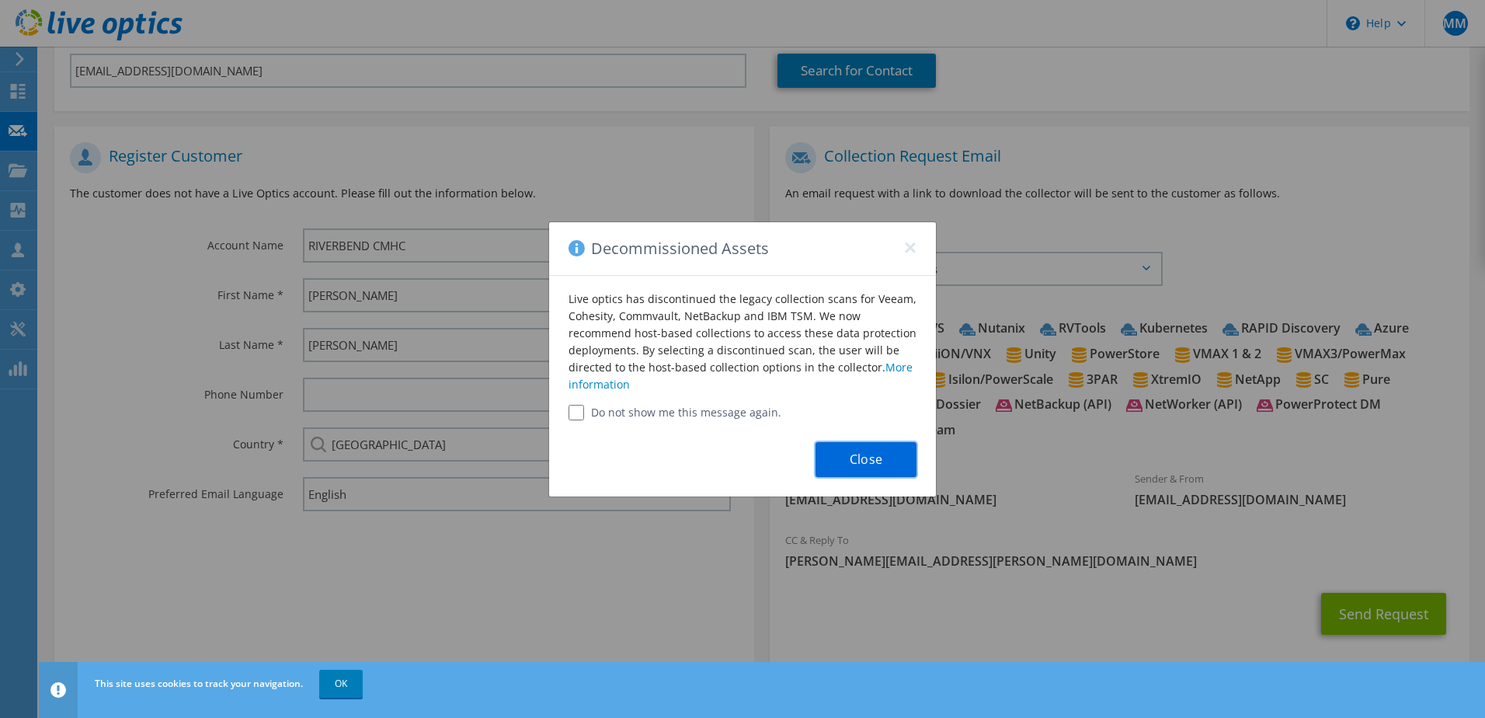
click at [899, 462] on button "Close" at bounding box center [865, 459] width 101 height 35
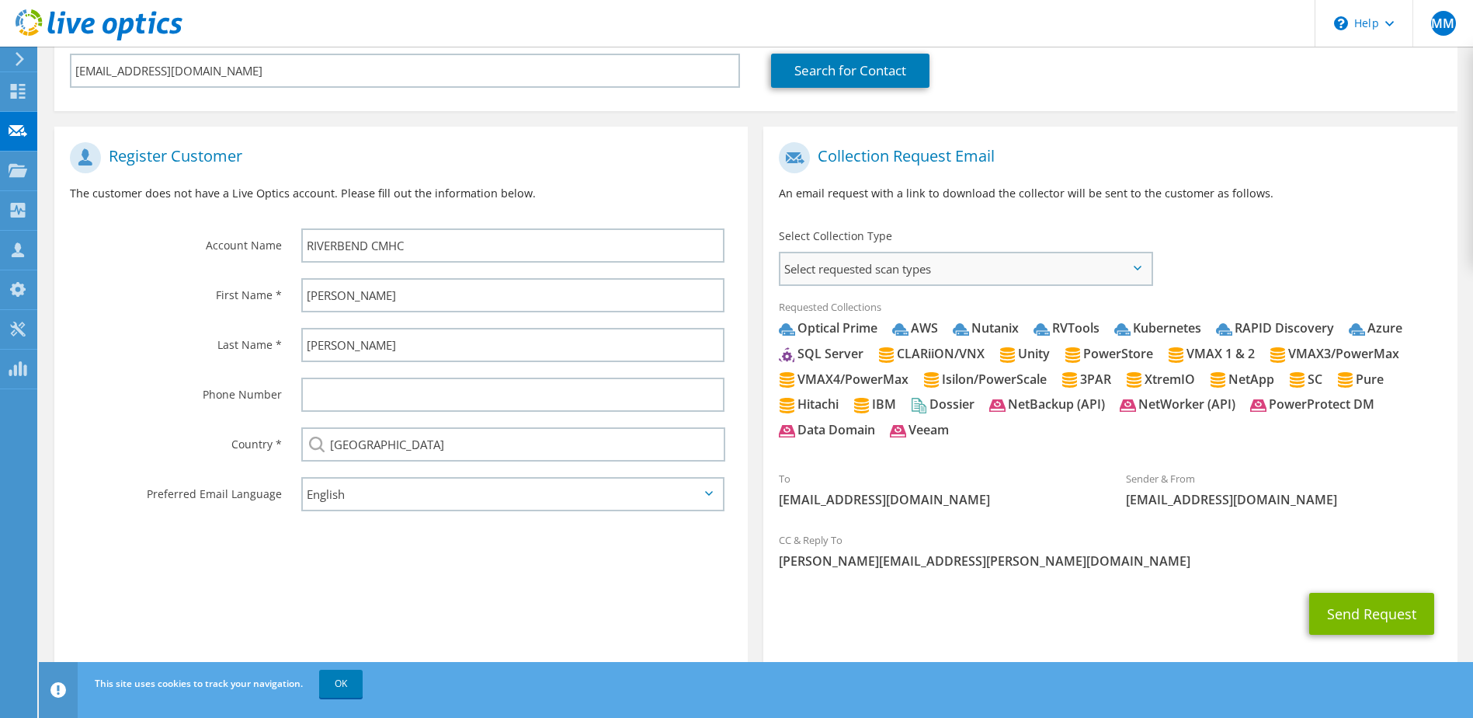
click at [1138, 273] on span "Select requested scan types" at bounding box center [966, 268] width 370 height 31
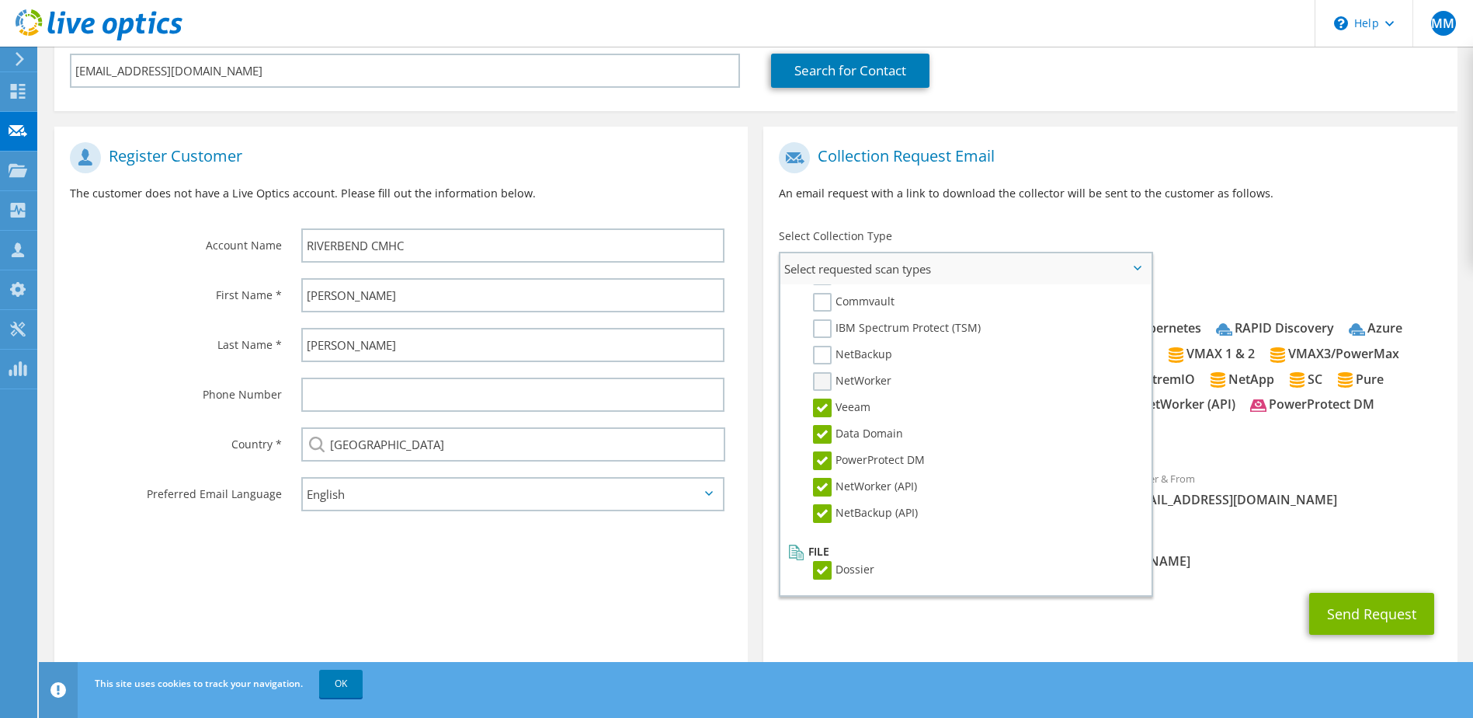
scroll to position [661, 0]
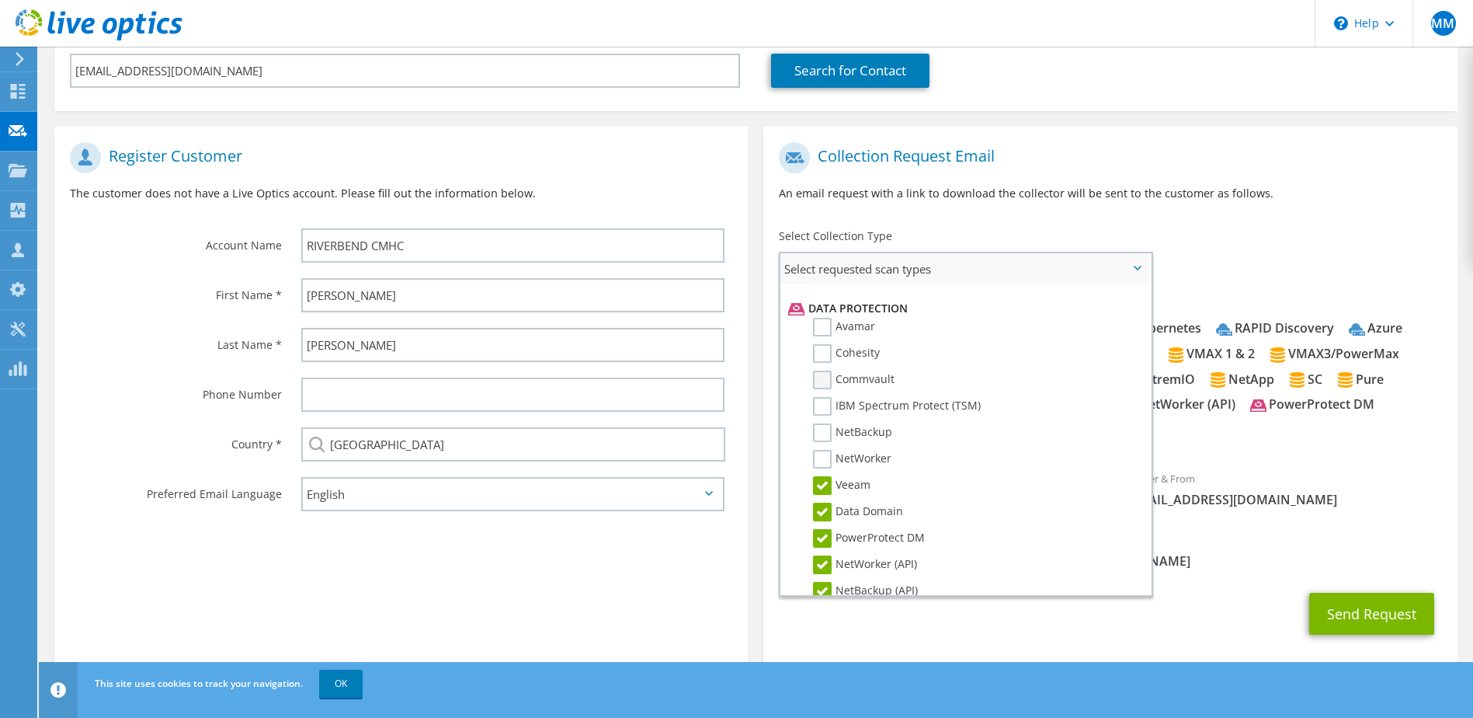
click at [832, 383] on label "Commvault" at bounding box center [854, 379] width 82 height 19
click at [0, 0] on input "Commvault" at bounding box center [0, 0] width 0 height 0
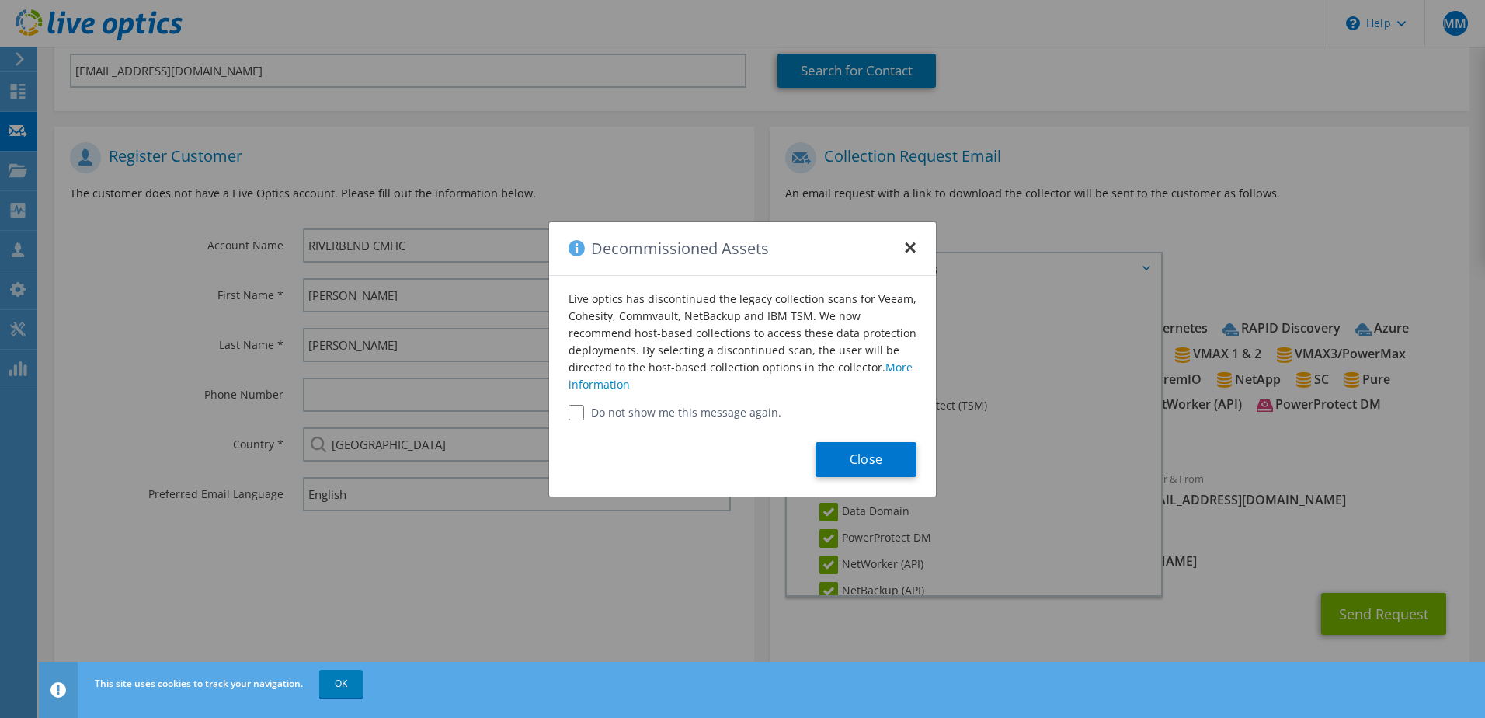
click at [908, 248] on button "×" at bounding box center [910, 243] width 12 height 12
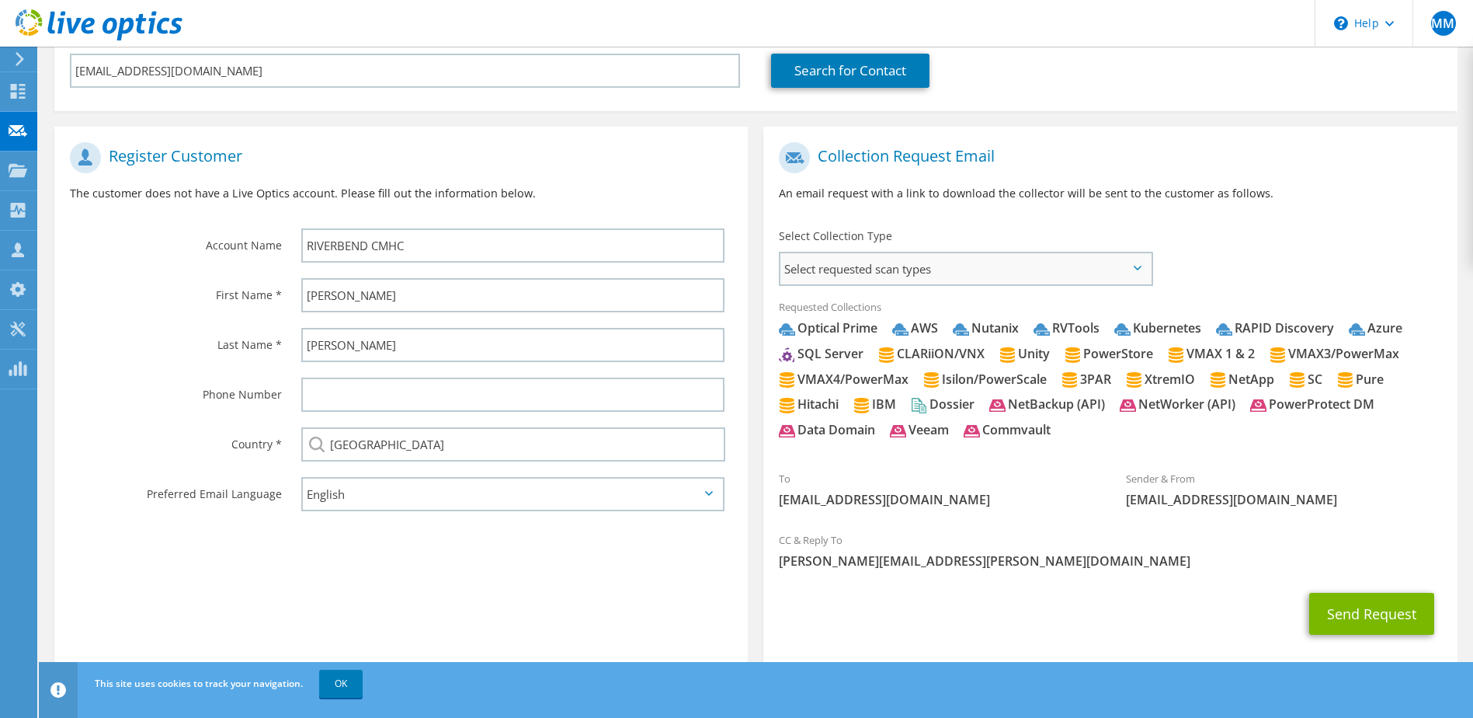
click at [1010, 264] on span "Select requested scan types" at bounding box center [966, 268] width 370 height 31
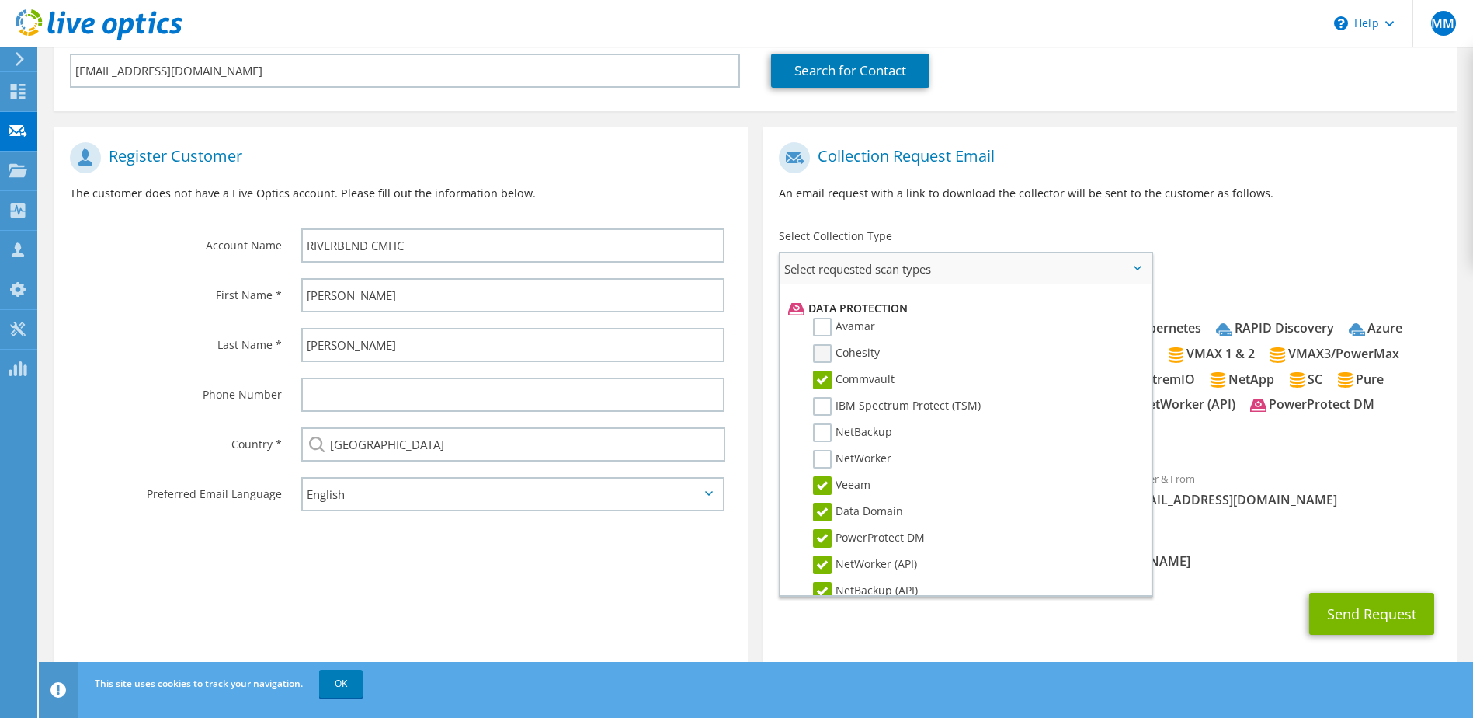
click at [825, 353] on label "Cohesity" at bounding box center [846, 353] width 67 height 19
click at [0, 0] on input "Cohesity" at bounding box center [0, 0] width 0 height 0
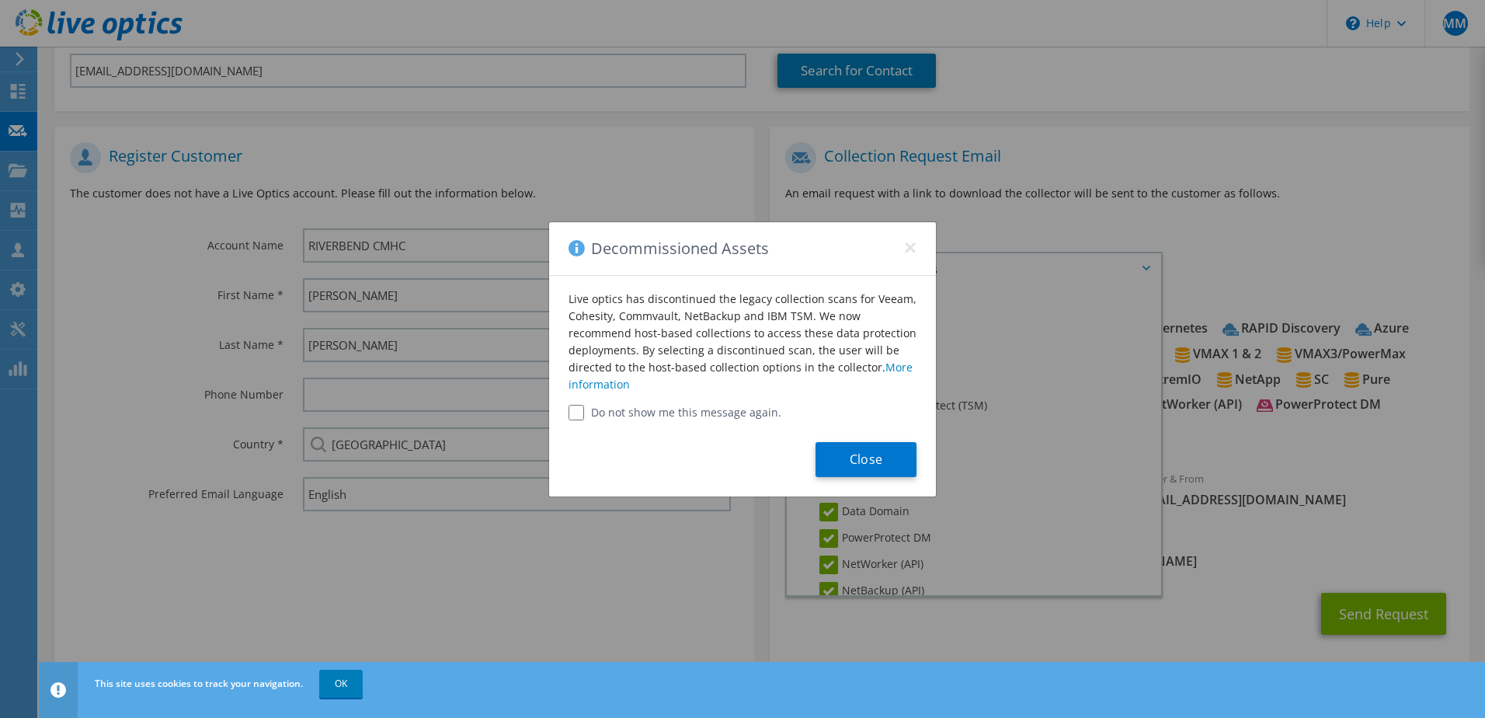
click at [918, 246] on div "Decommissioned Assets ×" at bounding box center [742, 249] width 387 height 54
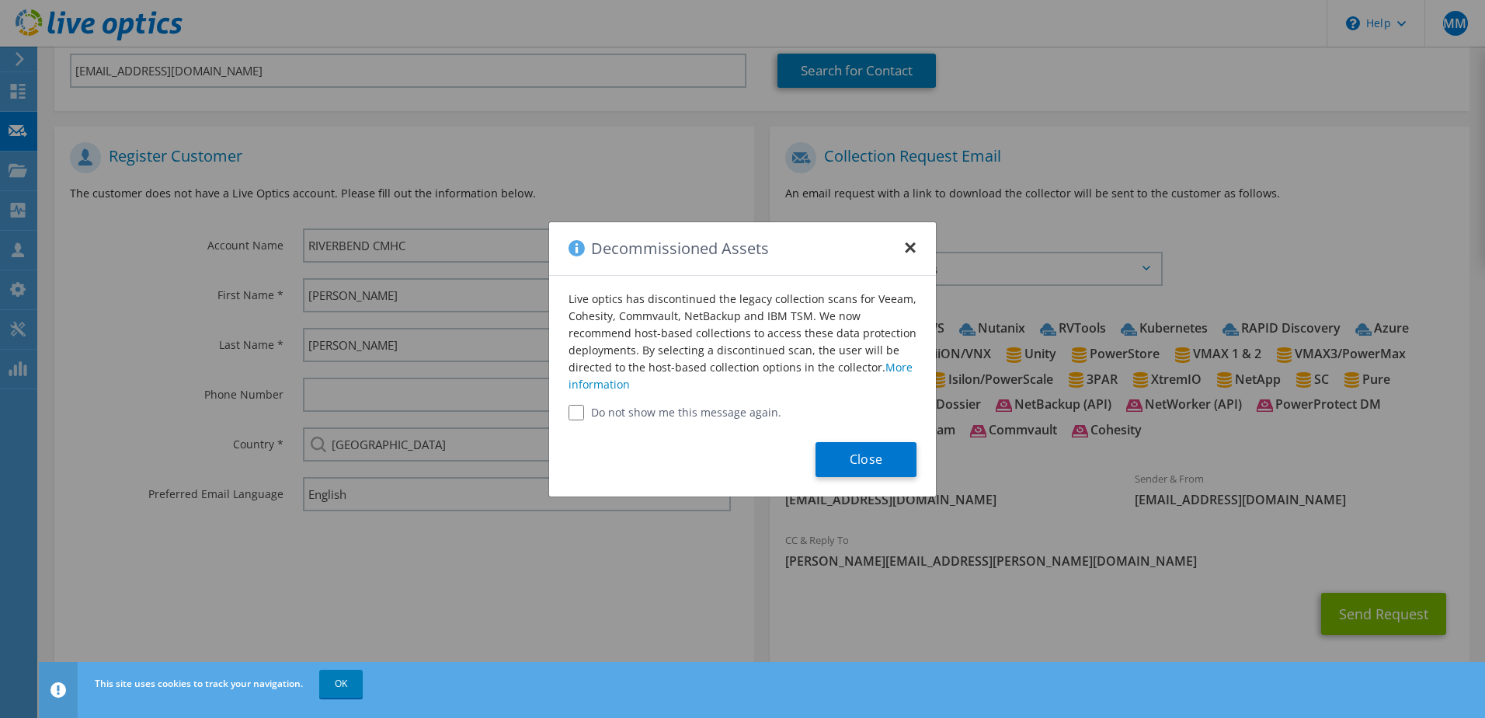
click at [910, 248] on button "×" at bounding box center [910, 243] width 12 height 12
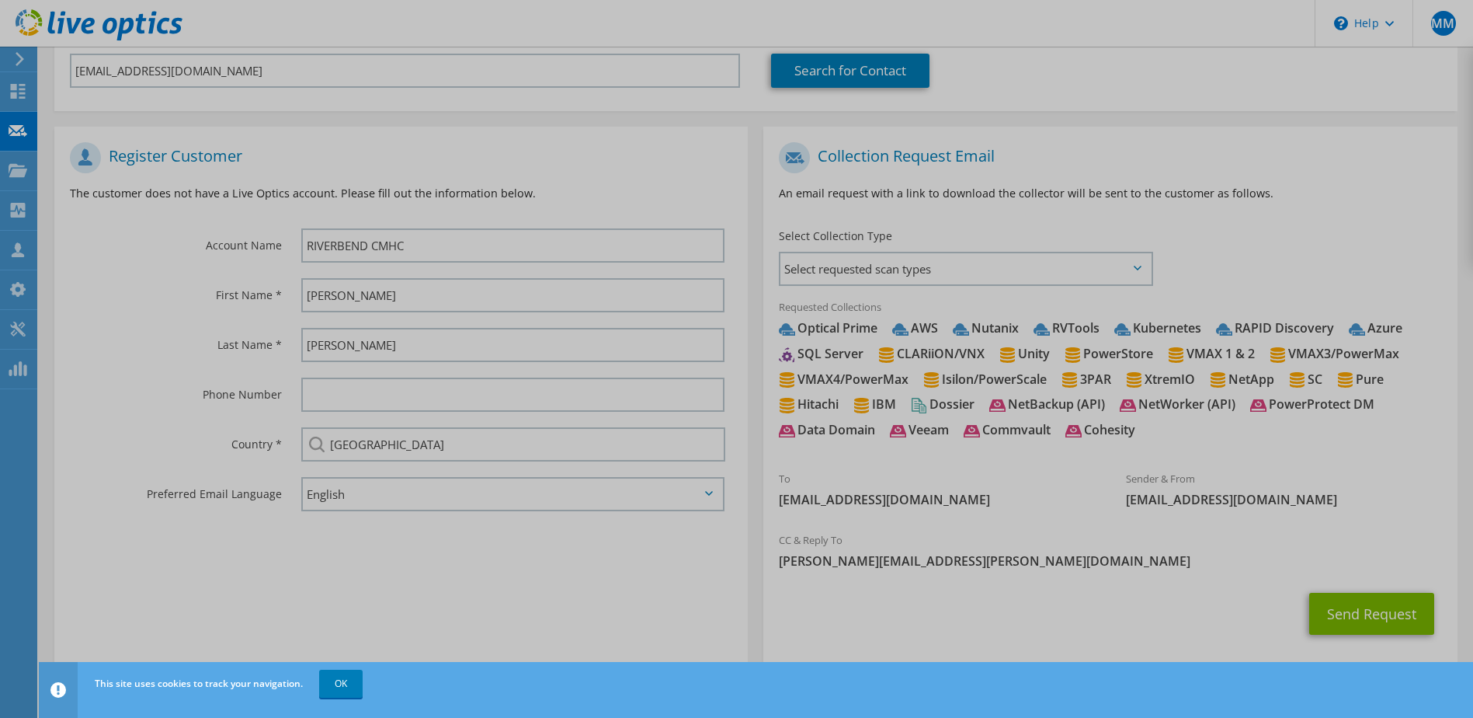
click at [900, 264] on div at bounding box center [736, 359] width 1473 height 718
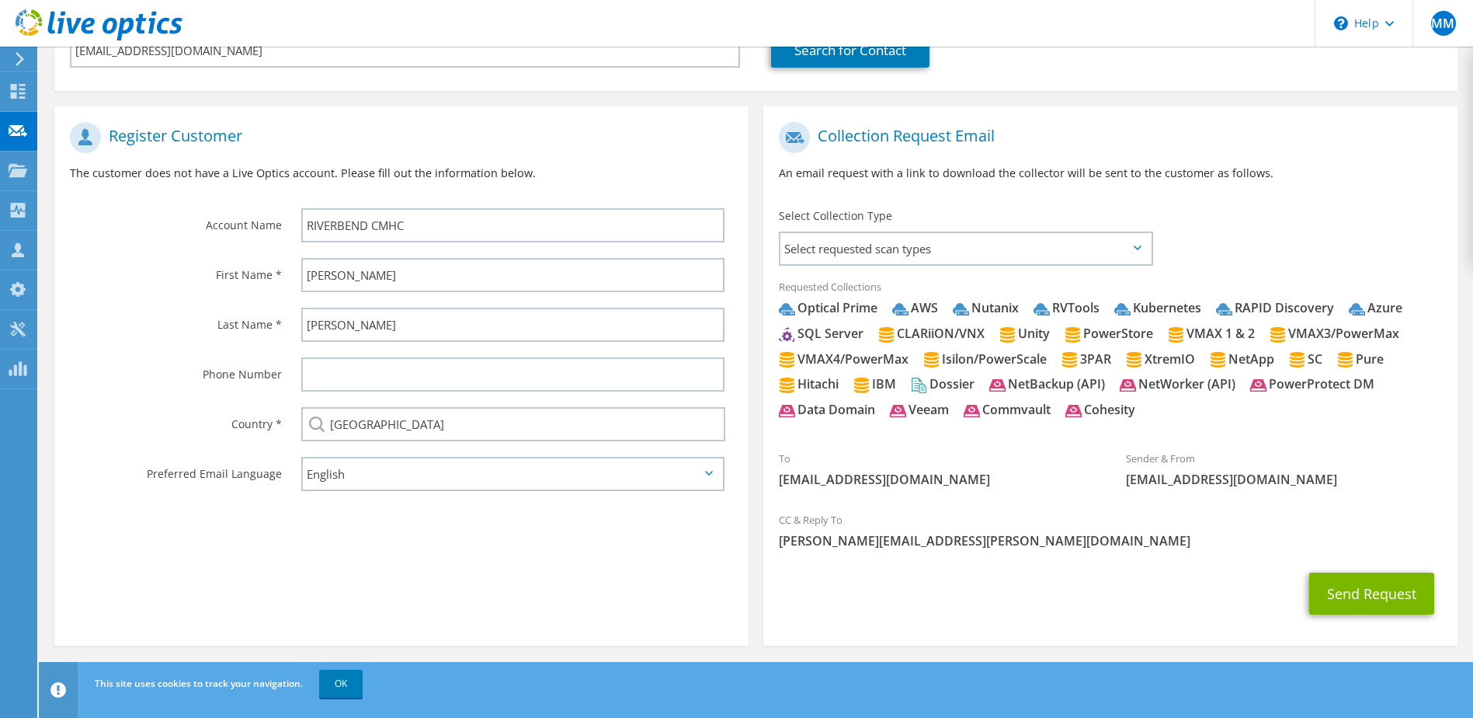
scroll to position [238, 0]
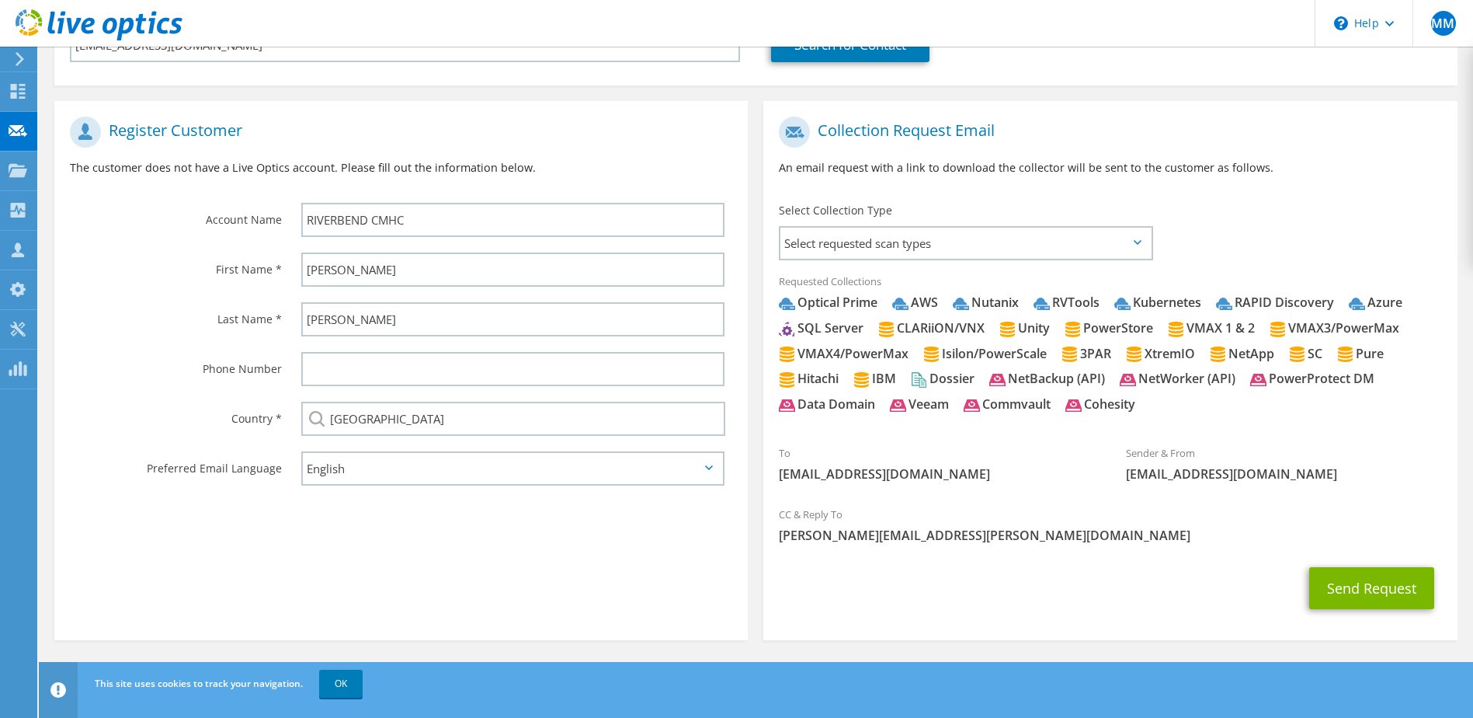
click at [1141, 242] on icon at bounding box center [1138, 242] width 8 height 5
click at [1142, 242] on span "Select requested scan types" at bounding box center [966, 243] width 370 height 31
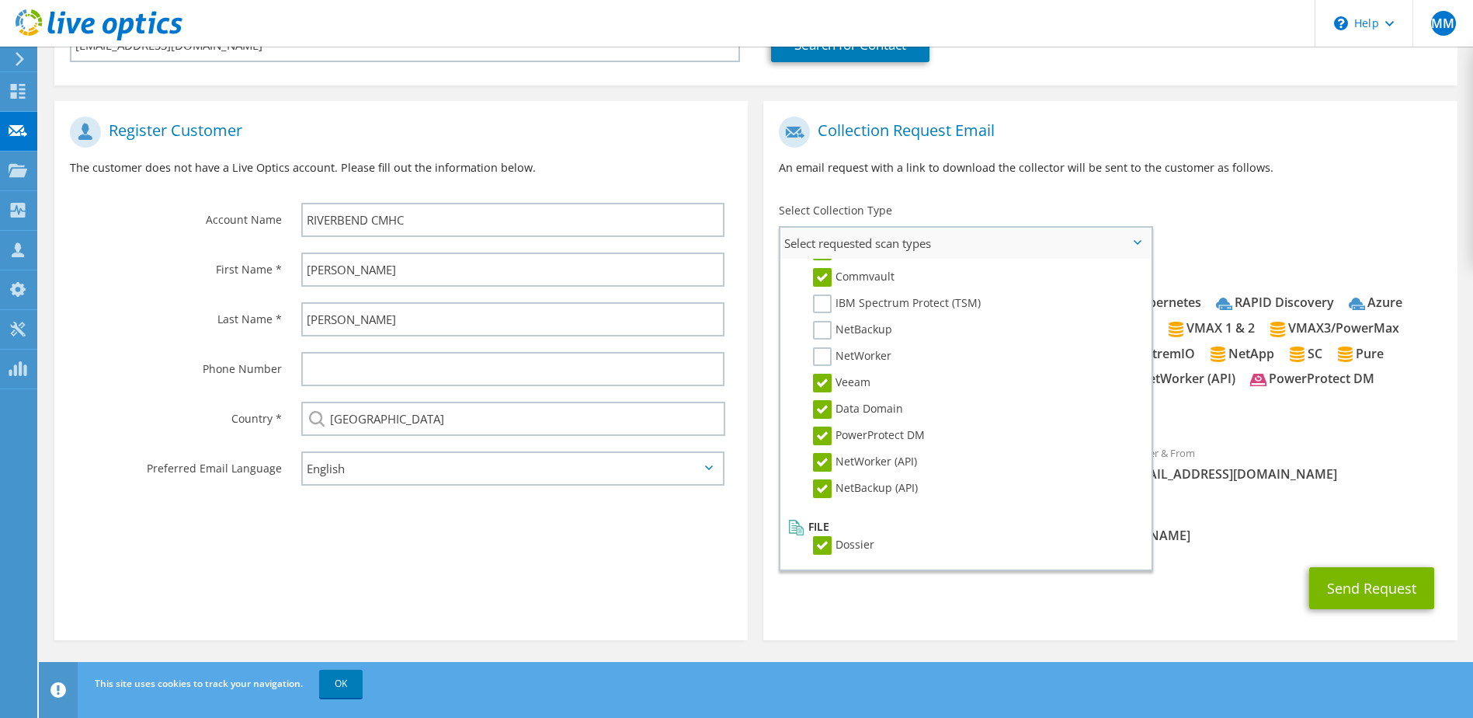
scroll to position [739, 0]
click at [1343, 590] on button "Send Request" at bounding box center [1371, 588] width 125 height 42
